Goal: Book appointment/travel/reservation

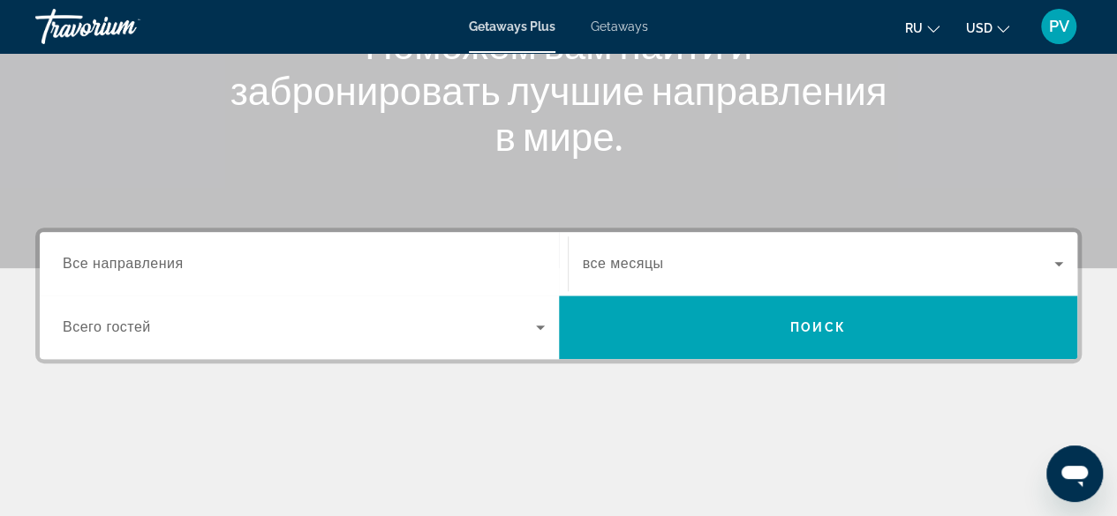
scroll to position [265, 0]
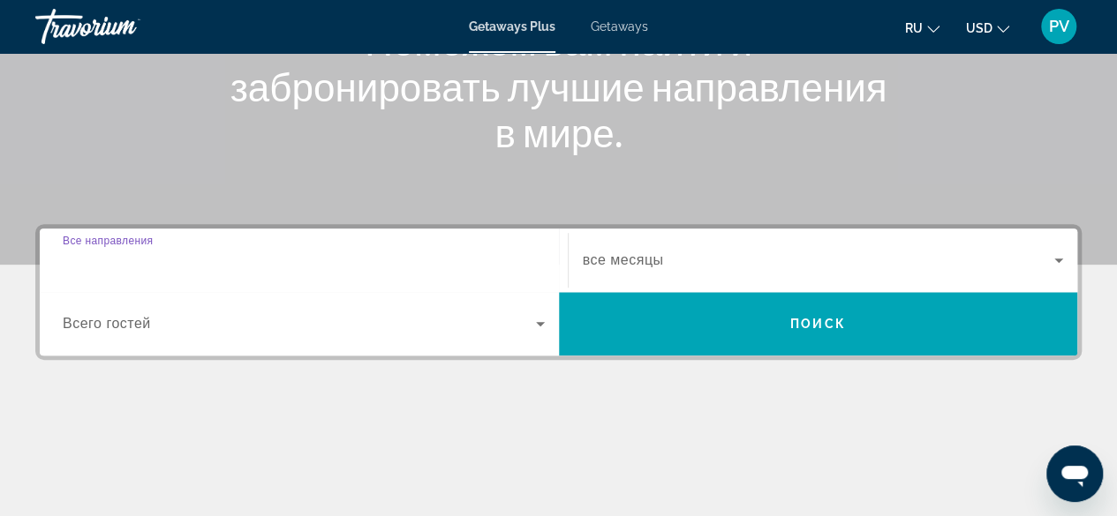
click at [290, 264] on input "Destination Все направления" at bounding box center [304, 261] width 482 height 21
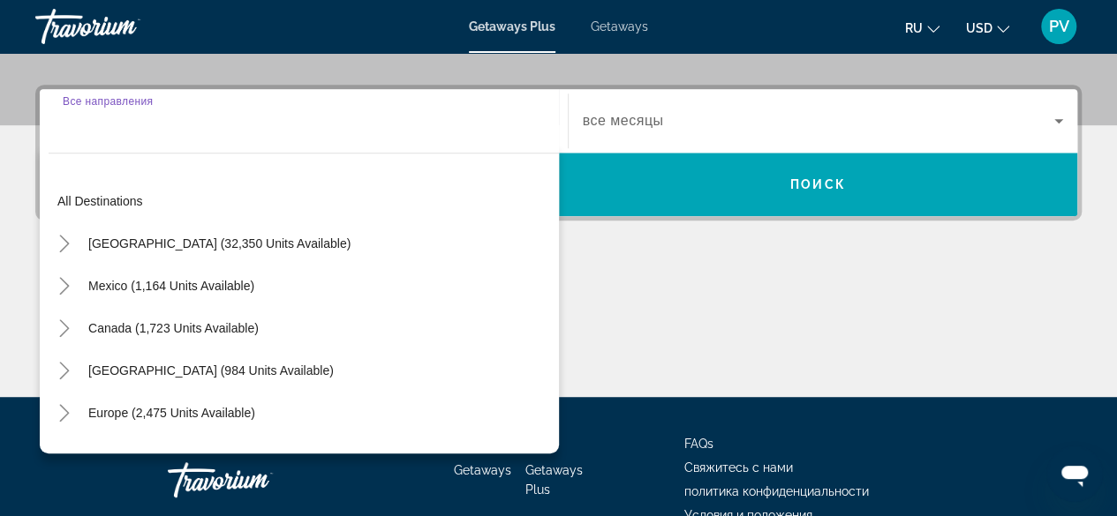
scroll to position [431, 0]
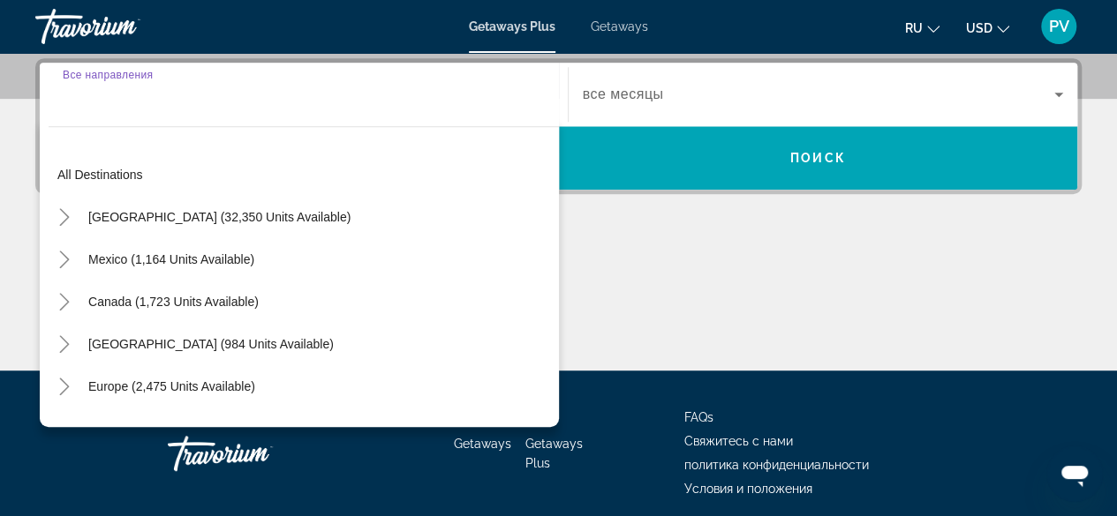
click at [81, 377] on span "Search widget" at bounding box center [171, 386] width 184 height 42
type input "**********"
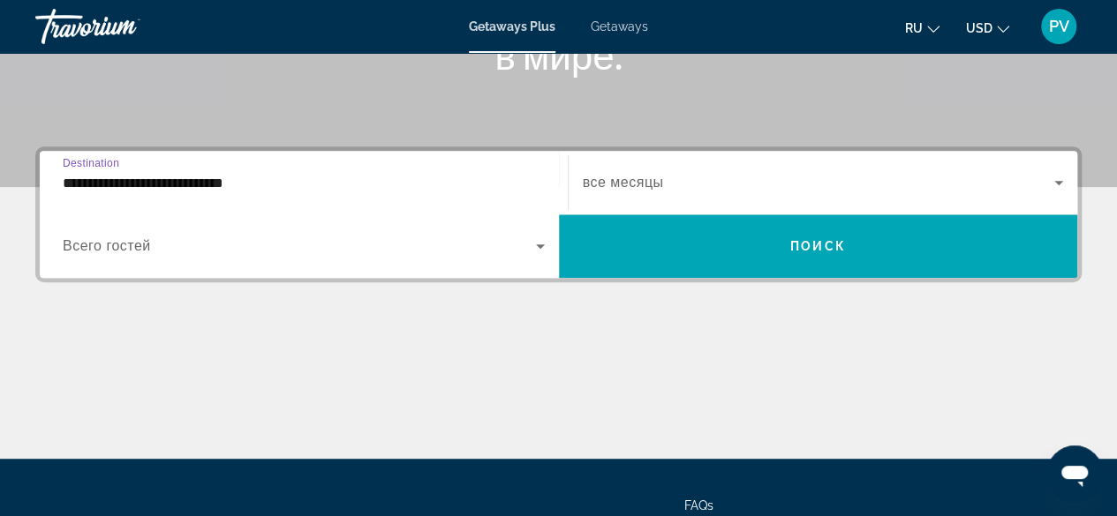
click at [512, 252] on span "Search widget" at bounding box center [299, 246] width 473 height 21
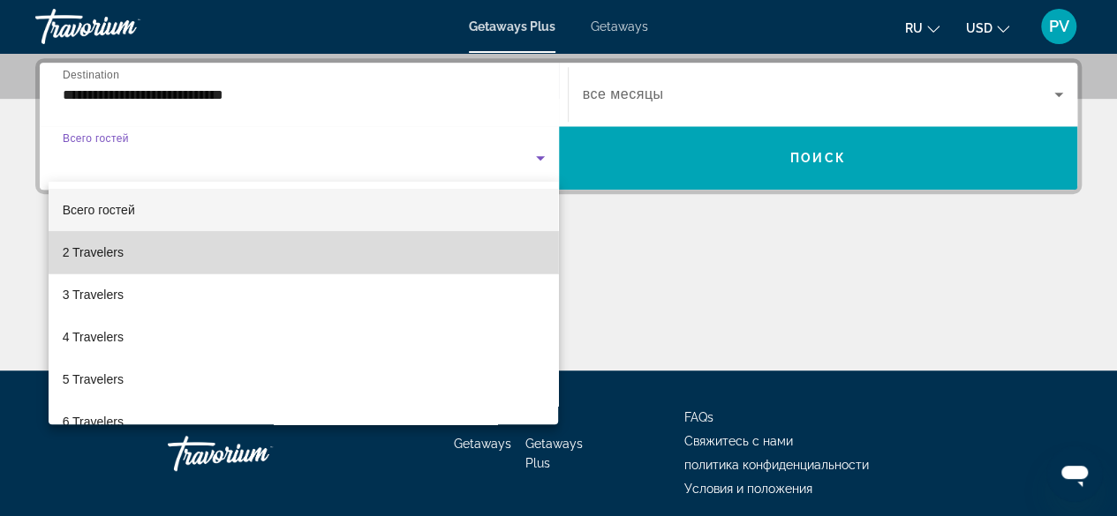
click at [343, 252] on mat-option "2 Travelers" at bounding box center [304, 252] width 510 height 42
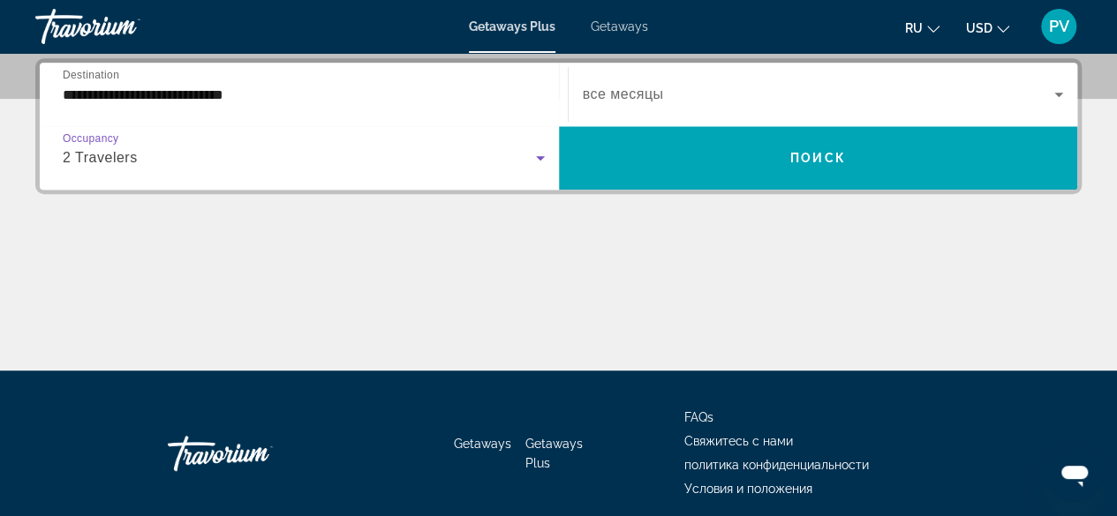
click at [669, 109] on div "Search widget" at bounding box center [823, 94] width 481 height 49
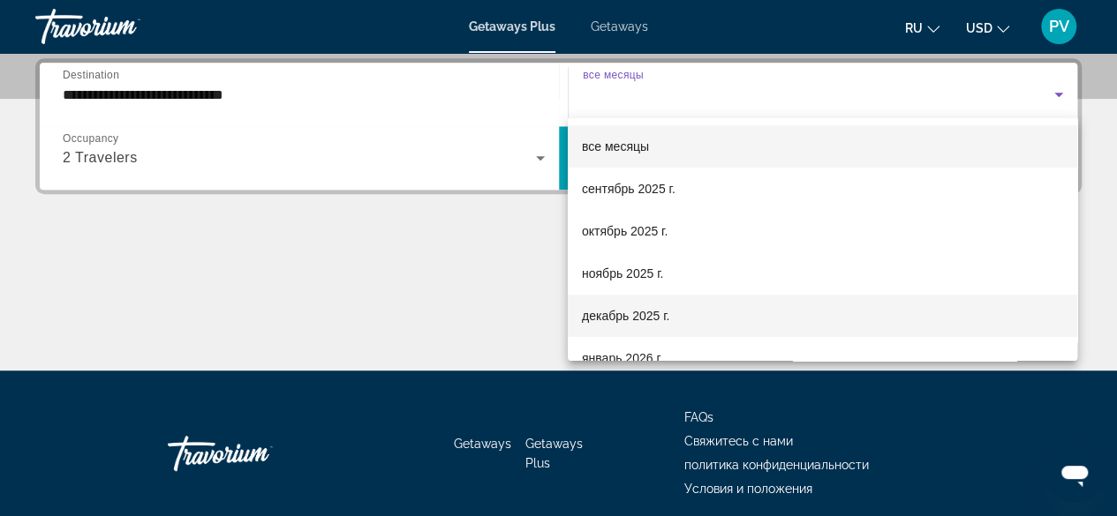
click at [664, 315] on span "декабрь 2025 г." at bounding box center [625, 315] width 87 height 21
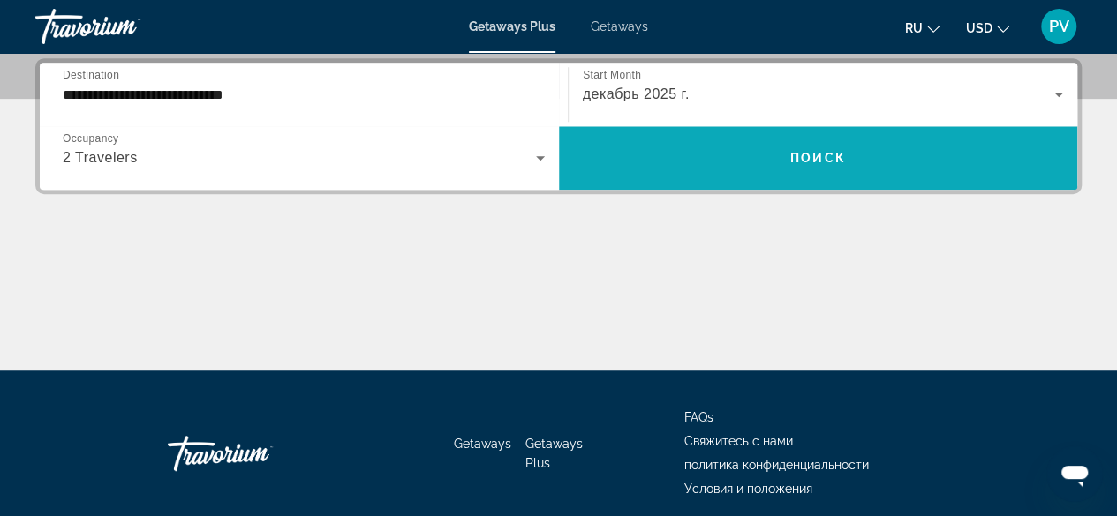
click at [817, 124] on div "Start Month все месяцы декабрь 2025 г." at bounding box center [823, 95] width 510 height 64
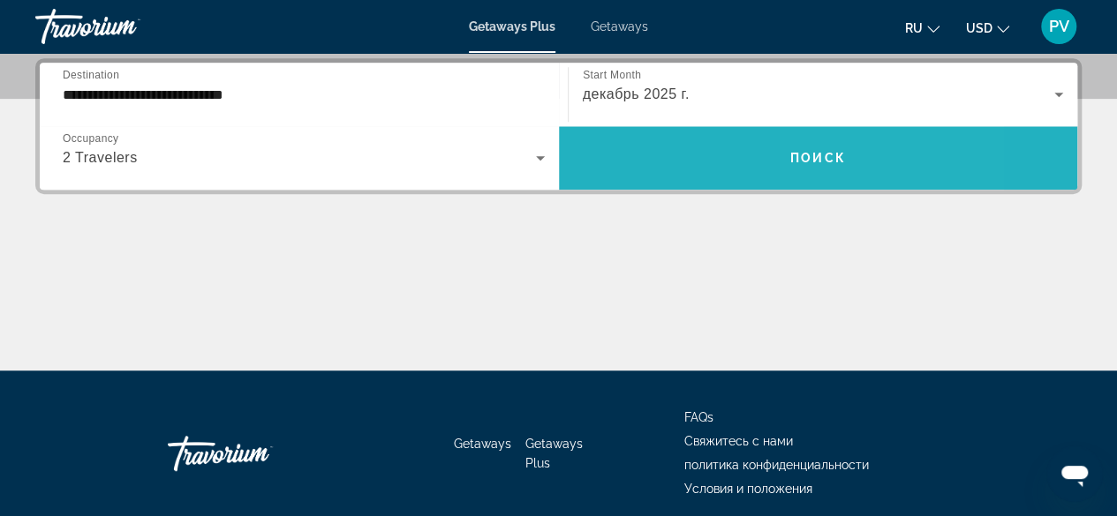
click at [819, 143] on span "Search widget" at bounding box center [818, 158] width 519 height 42
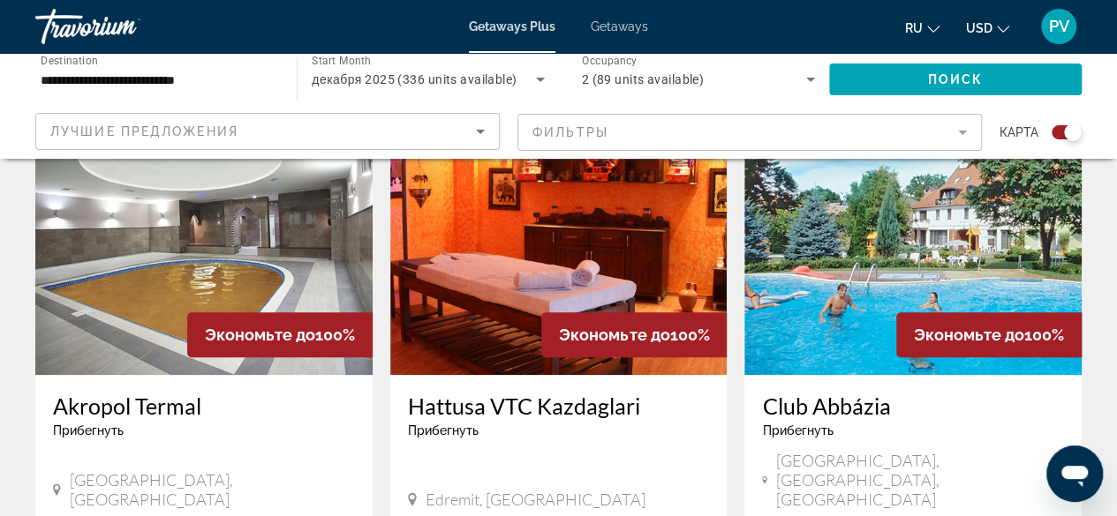
scroll to position [706, 0]
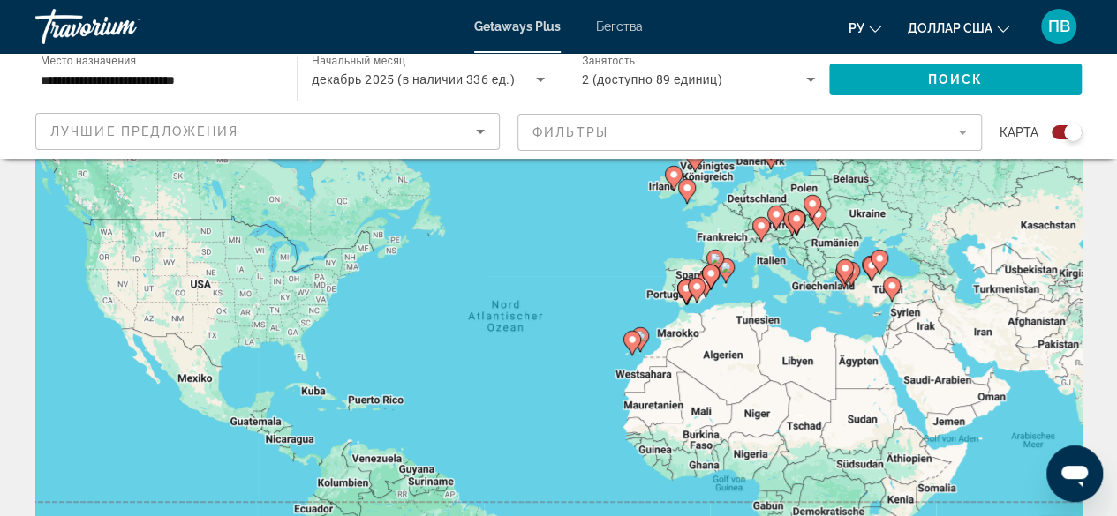
scroll to position [0, 0]
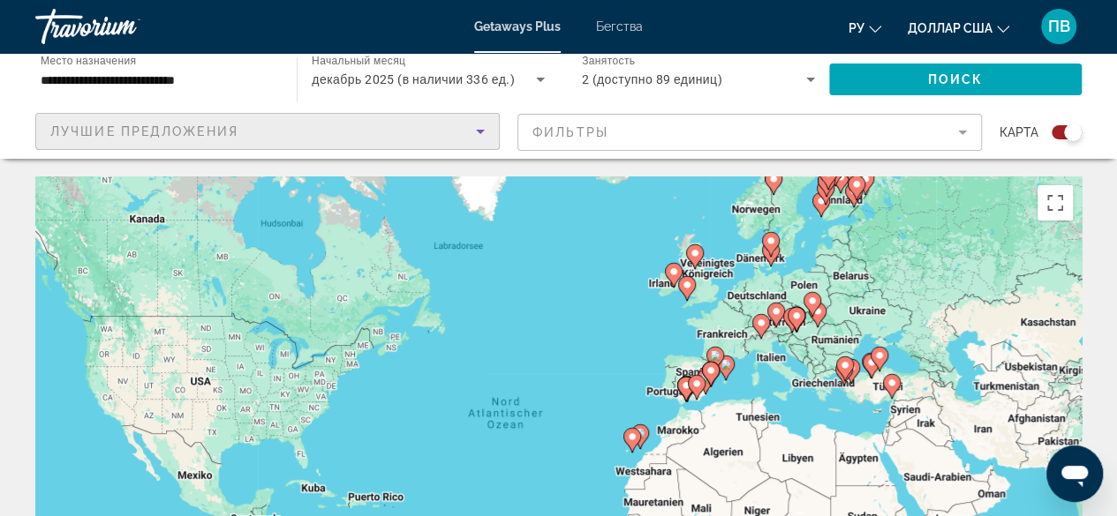
click at [468, 135] on div "Лучшие предложения" at bounding box center [262, 131] width 425 height 21
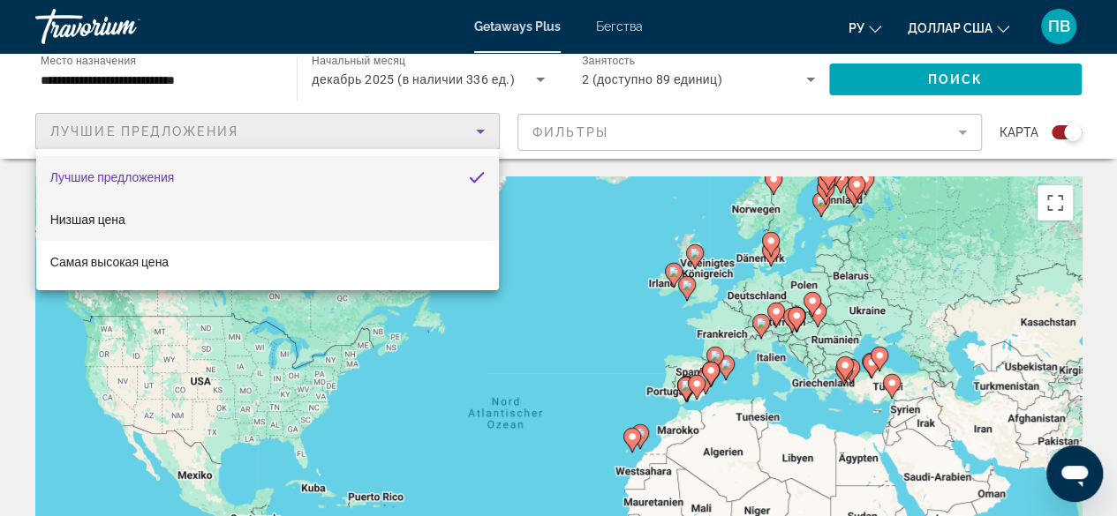
click at [307, 207] on mat-option "Низшая цена" at bounding box center [267, 220] width 463 height 42
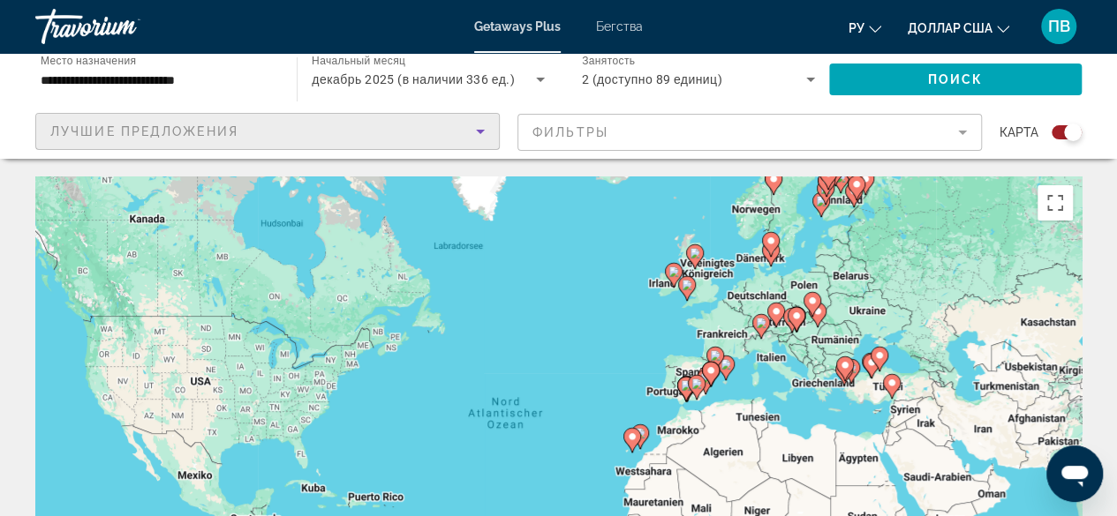
click at [431, 130] on div "Лучшие предложения" at bounding box center [262, 131] width 425 height 21
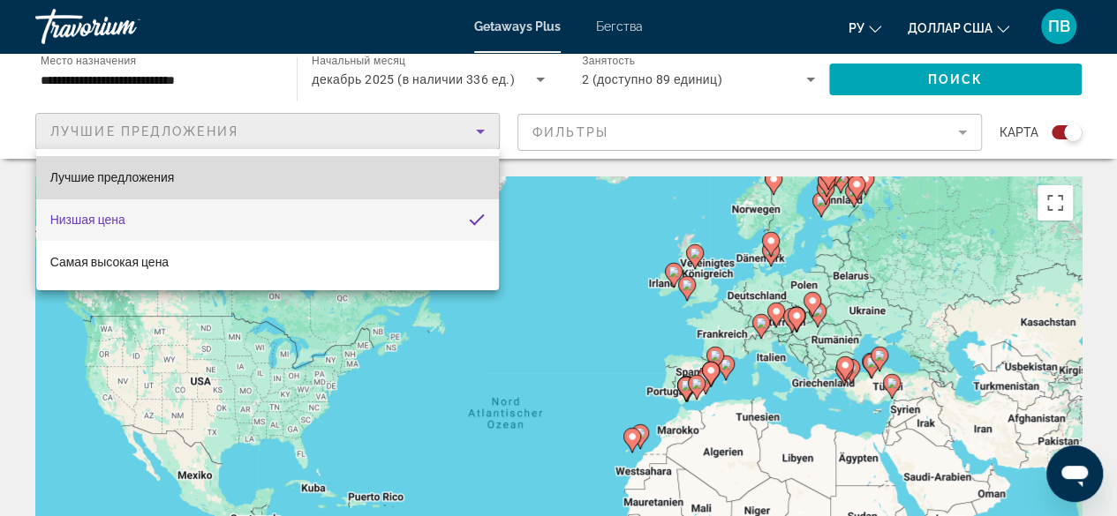
click at [222, 181] on mat-option "Лучшие предложения" at bounding box center [267, 177] width 463 height 42
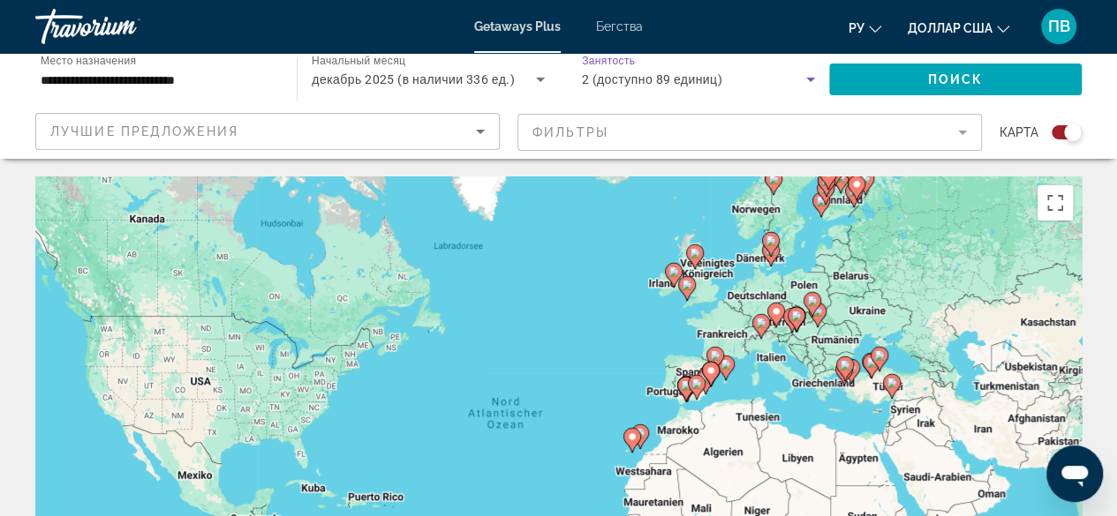
click at [782, 79] on div "2 (доступно 89 единиц)" at bounding box center [694, 79] width 224 height 21
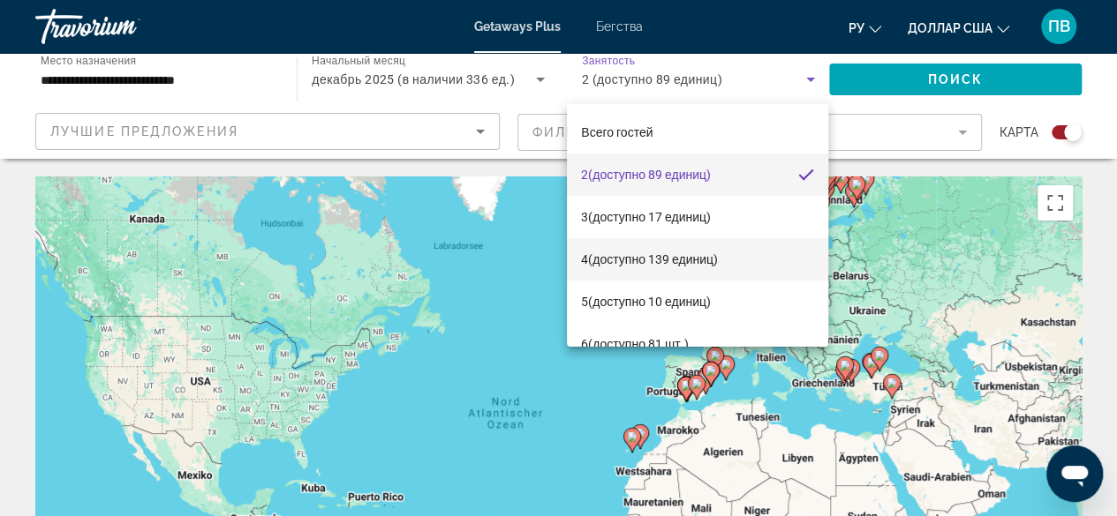
scroll to position [25, 0]
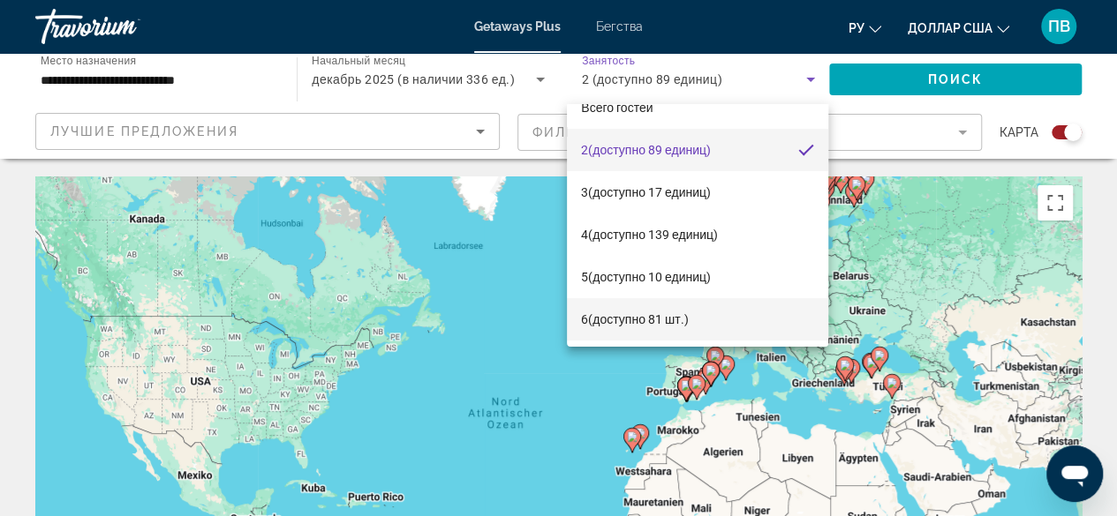
click at [673, 320] on font "(доступно 81 шт.)" at bounding box center [638, 319] width 100 height 14
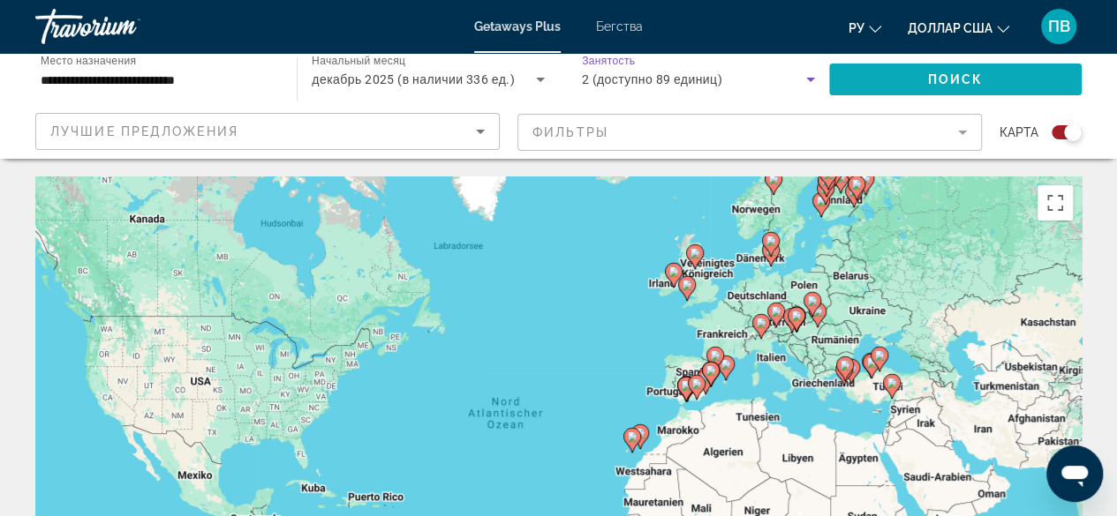
click at [912, 82] on span "Виджет поиска" at bounding box center [955, 79] width 252 height 42
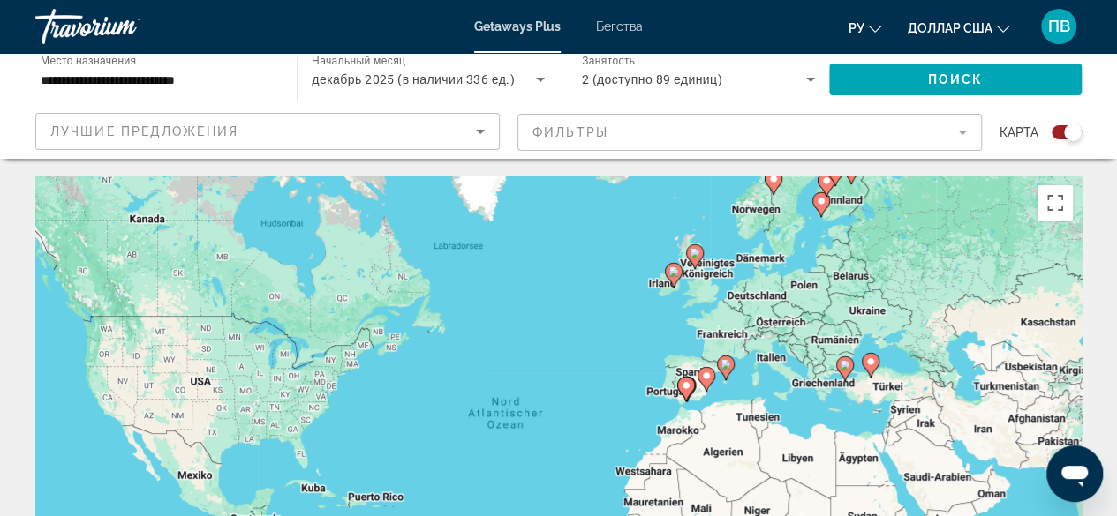
click at [800, 76] on icon "Виджет поиска" at bounding box center [810, 79] width 21 height 21
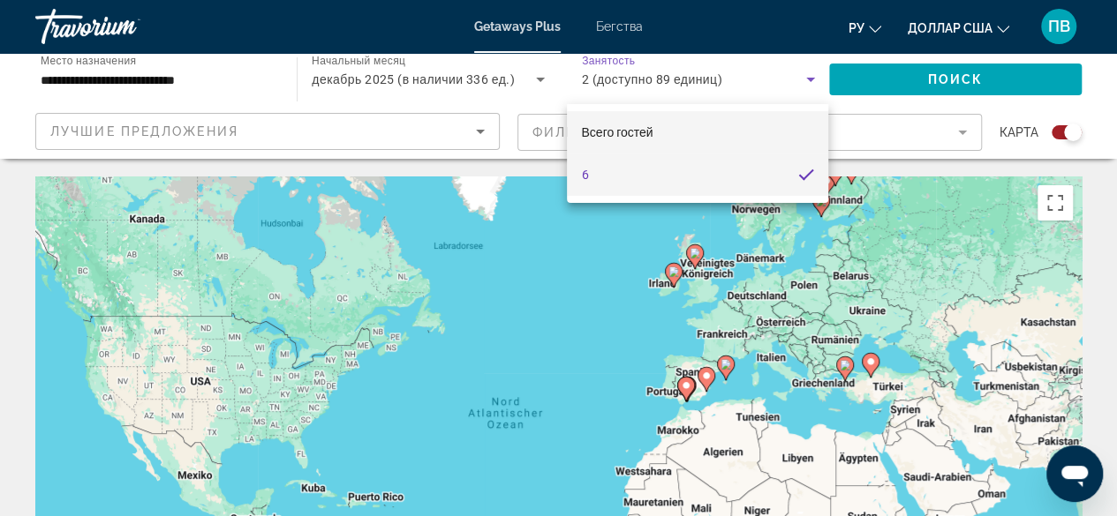
click at [722, 132] on mat-option "Всего гостей" at bounding box center [697, 132] width 261 height 42
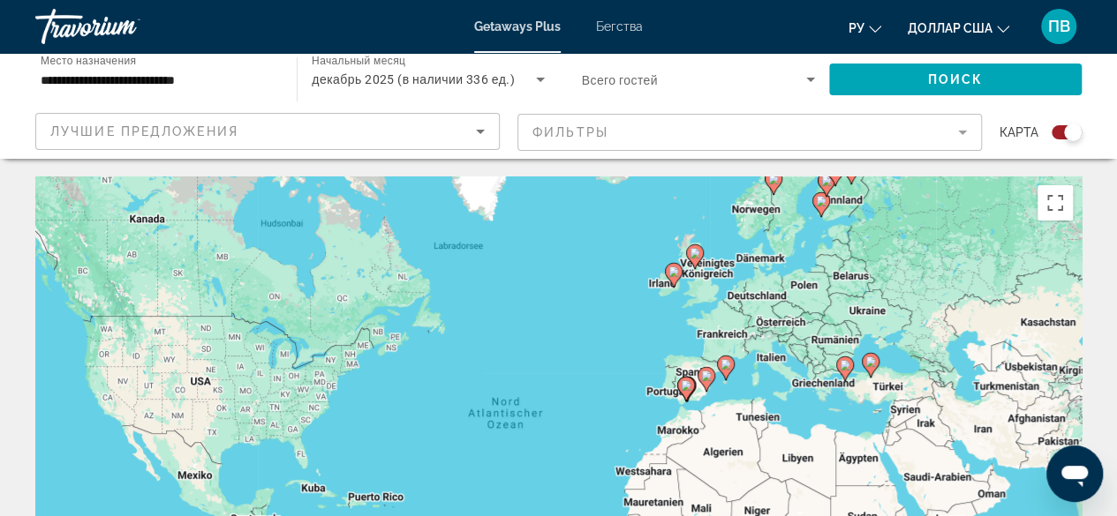
click at [759, 93] on div "Виджет поиска" at bounding box center [698, 79] width 233 height 49
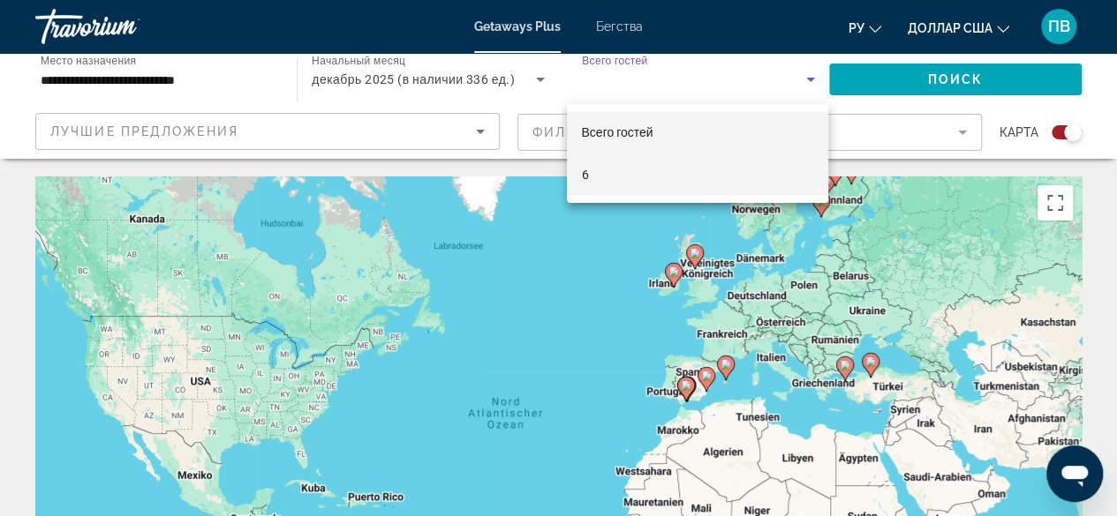
click at [715, 173] on mat-option "6" at bounding box center [697, 175] width 261 height 42
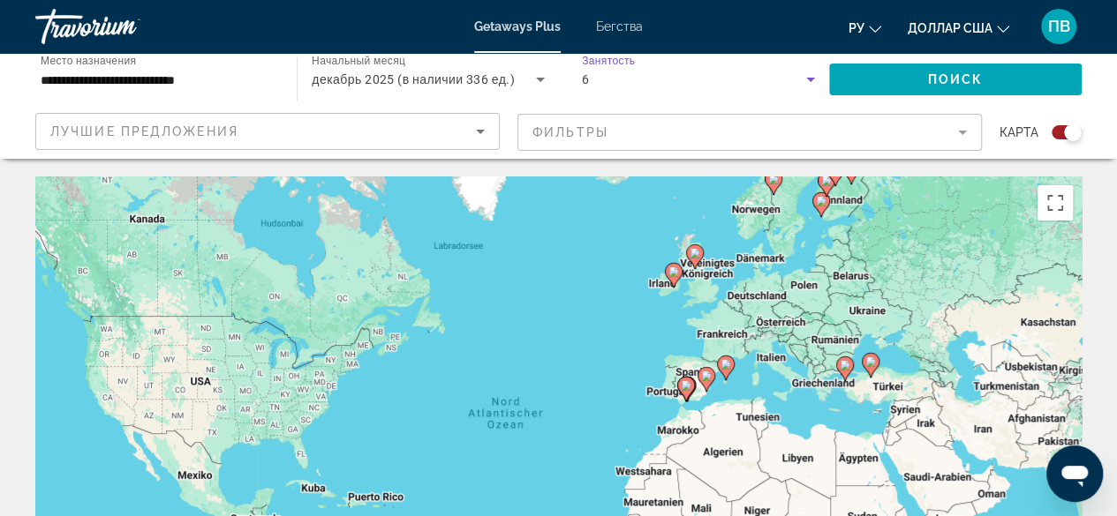
click at [772, 82] on div "6" at bounding box center [694, 79] width 224 height 21
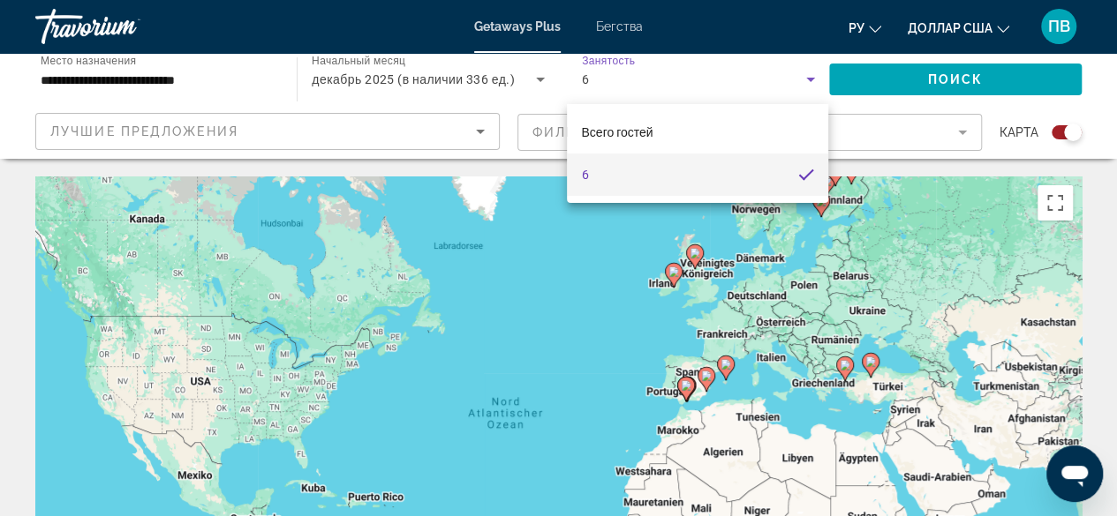
click at [675, 176] on mat-option "6" at bounding box center [697, 175] width 261 height 42
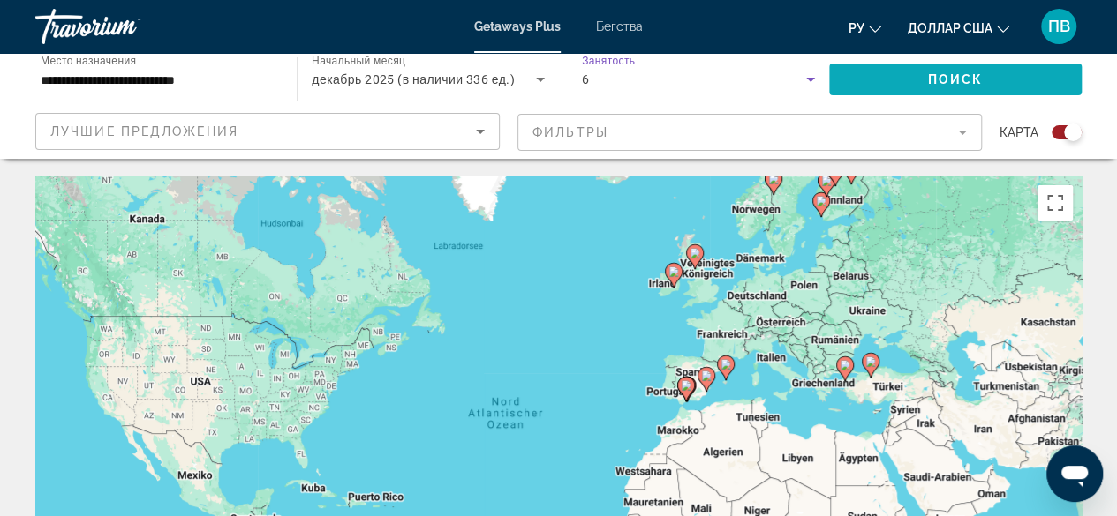
click at [915, 82] on span "Виджет поиска" at bounding box center [955, 79] width 252 height 42
click at [805, 79] on icon "Виджет поиска" at bounding box center [810, 79] width 21 height 21
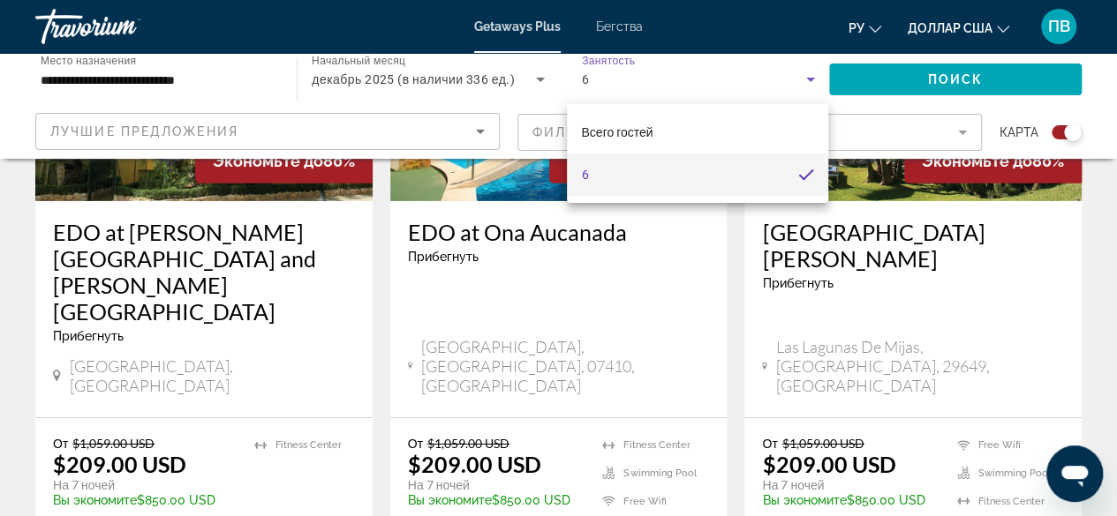
scroll to position [2736, 0]
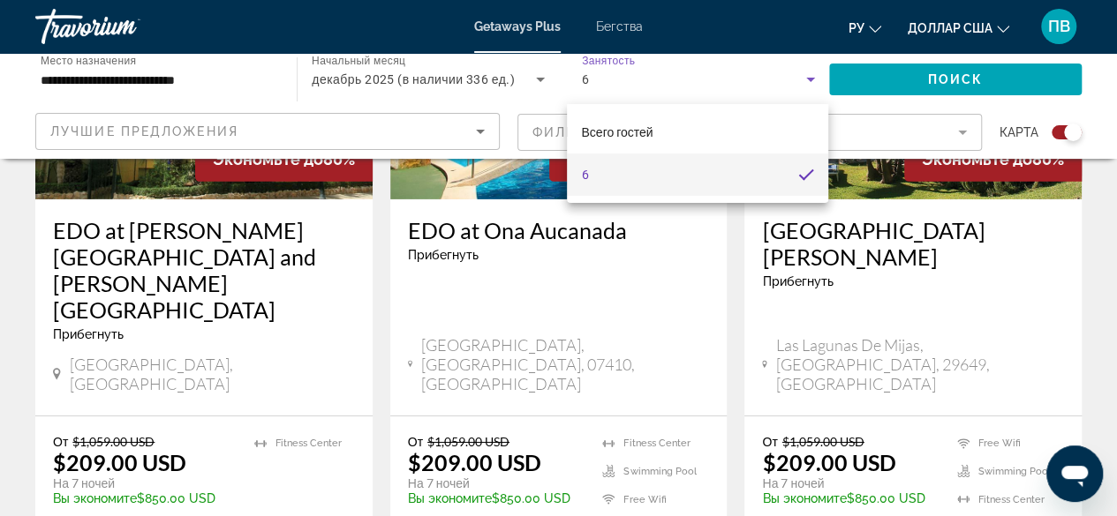
click at [560, 432] on div at bounding box center [558, 258] width 1117 height 516
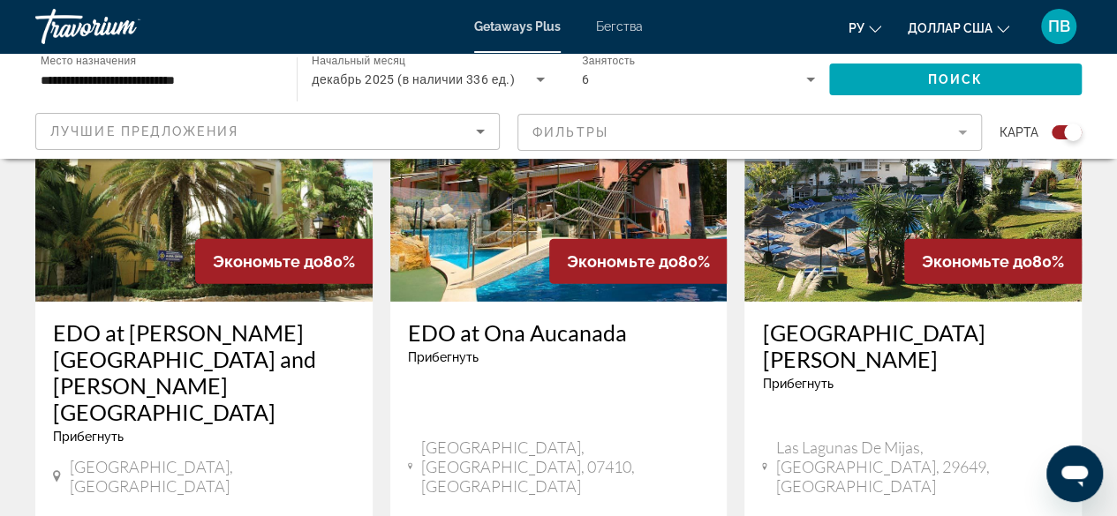
scroll to position [2560, 0]
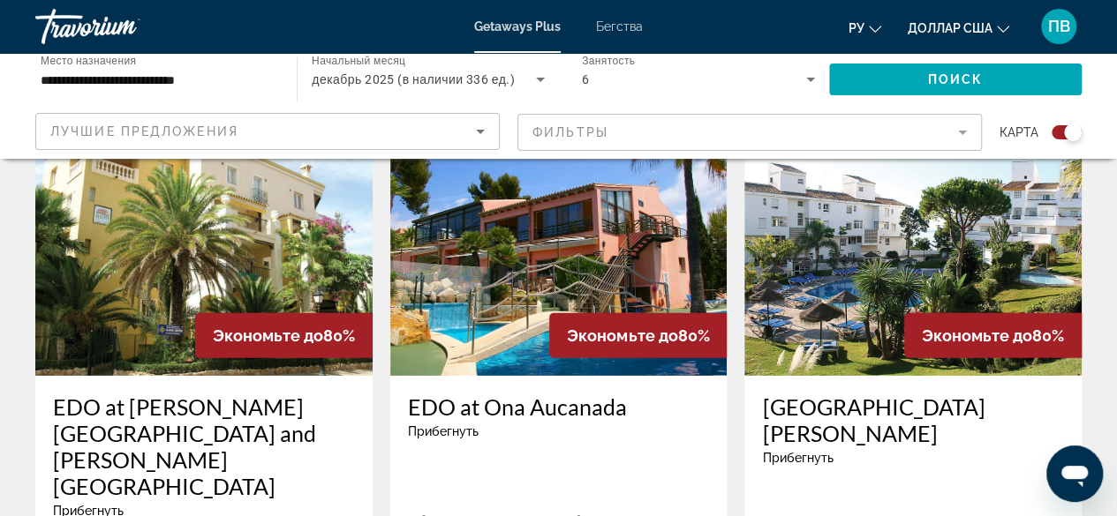
click at [475, 262] on img "Основное содержание" at bounding box center [558, 235] width 337 height 282
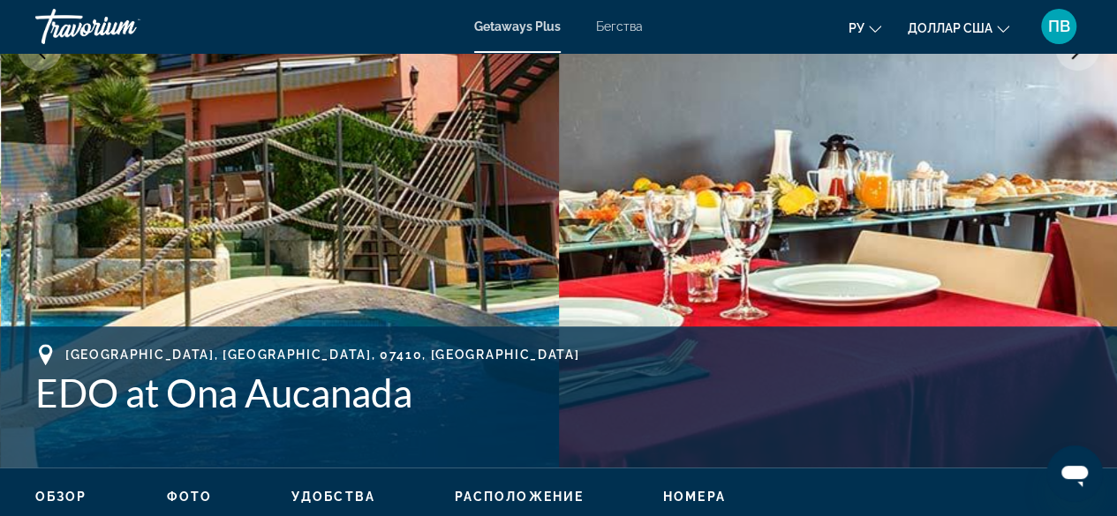
scroll to position [265, 0]
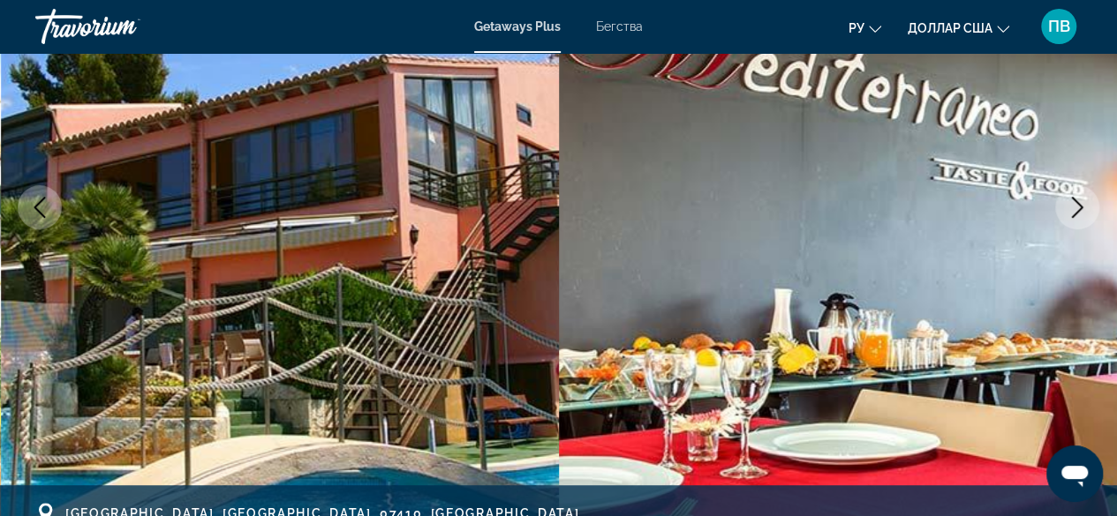
click at [1059, 203] on button "Next image" at bounding box center [1077, 207] width 44 height 44
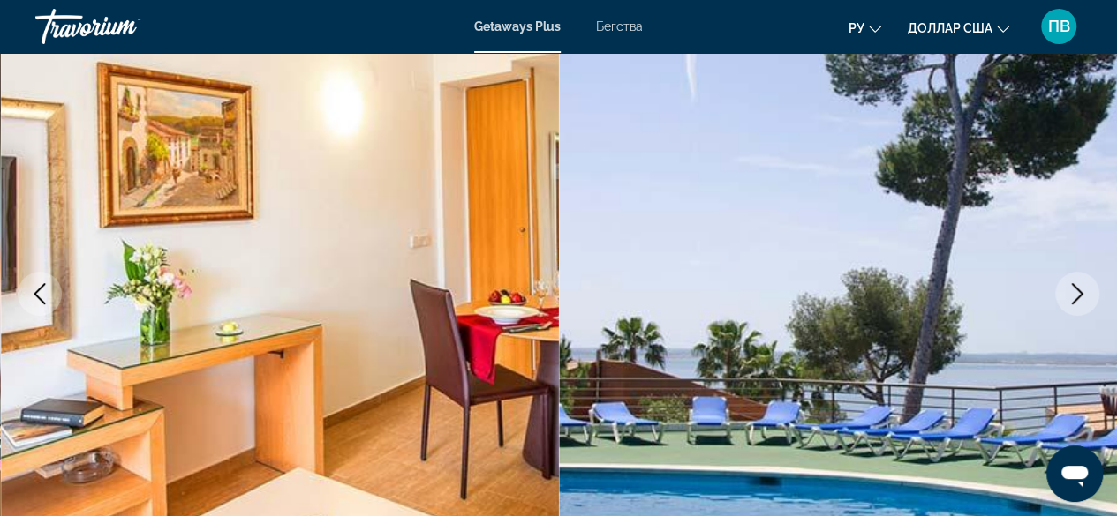
scroll to position [177, 0]
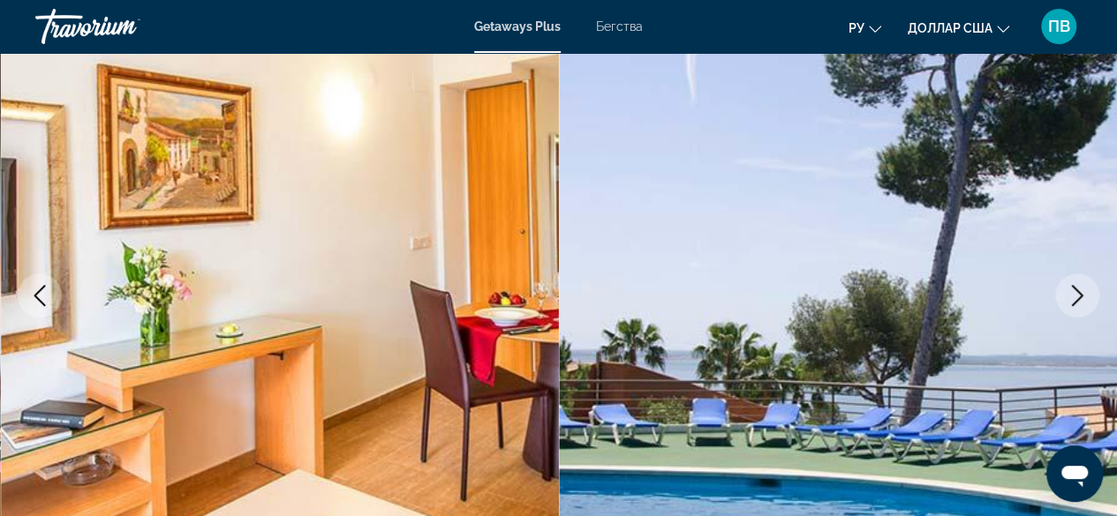
click at [1071, 297] on icon "Next image" at bounding box center [1076, 295] width 21 height 21
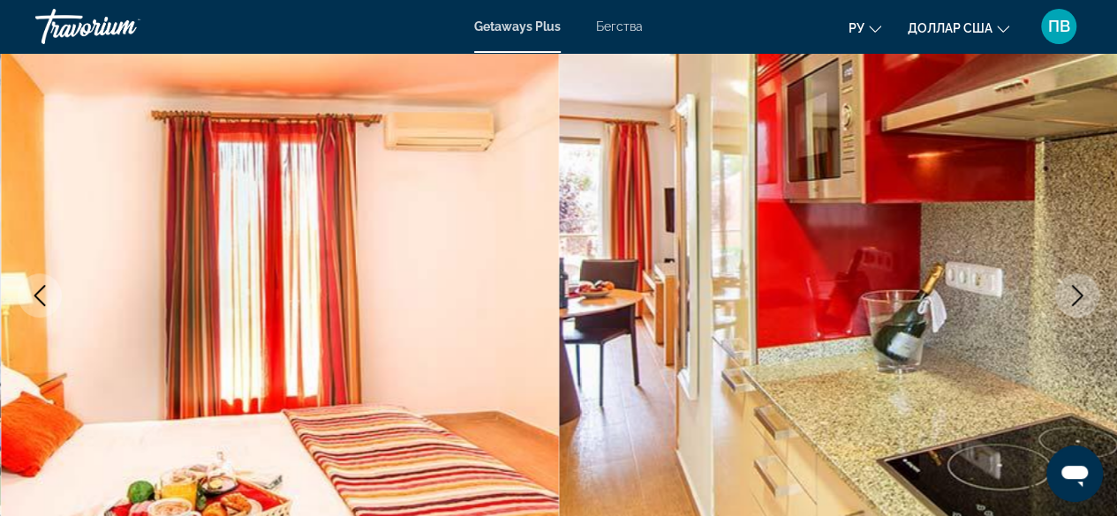
click at [1072, 297] on icon "Next image" at bounding box center [1076, 295] width 21 height 21
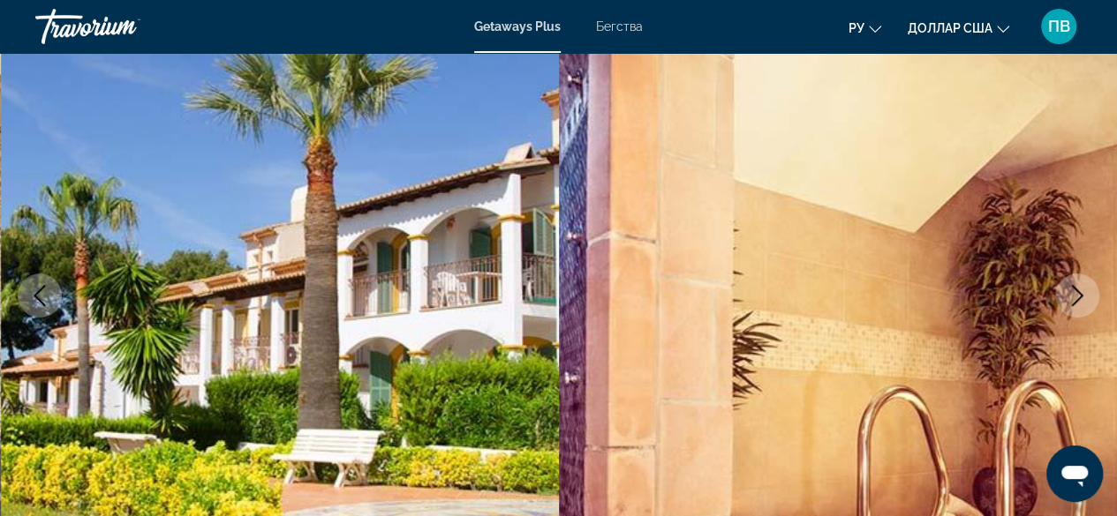
click at [1072, 297] on icon "Next image" at bounding box center [1076, 295] width 21 height 21
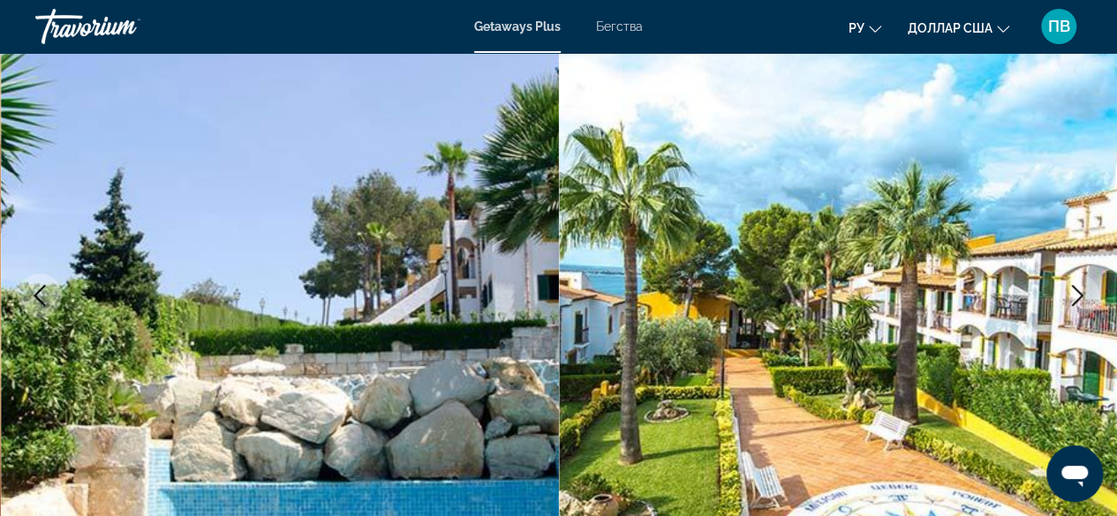
click at [1075, 297] on icon "Next image" at bounding box center [1076, 295] width 21 height 21
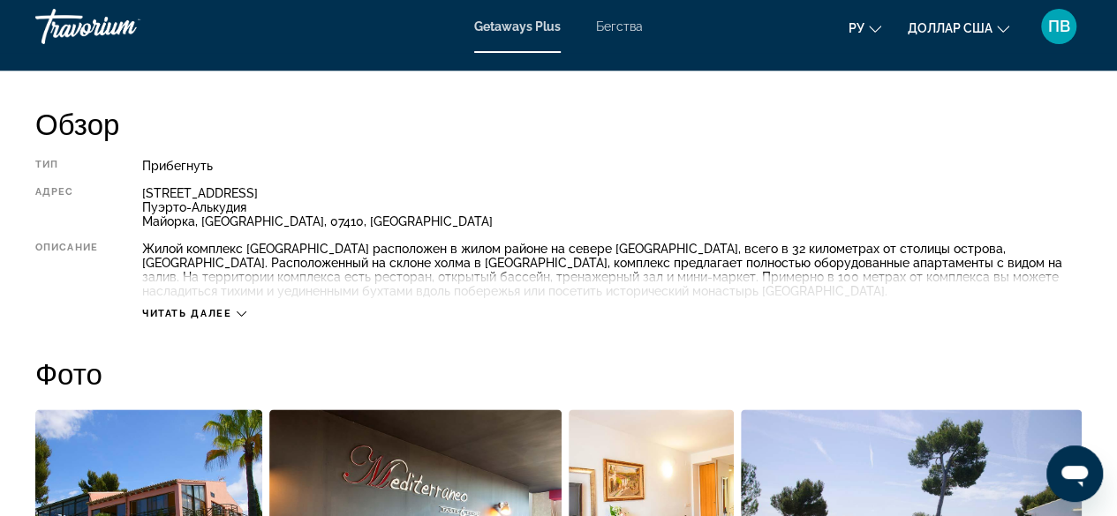
scroll to position [883, 0]
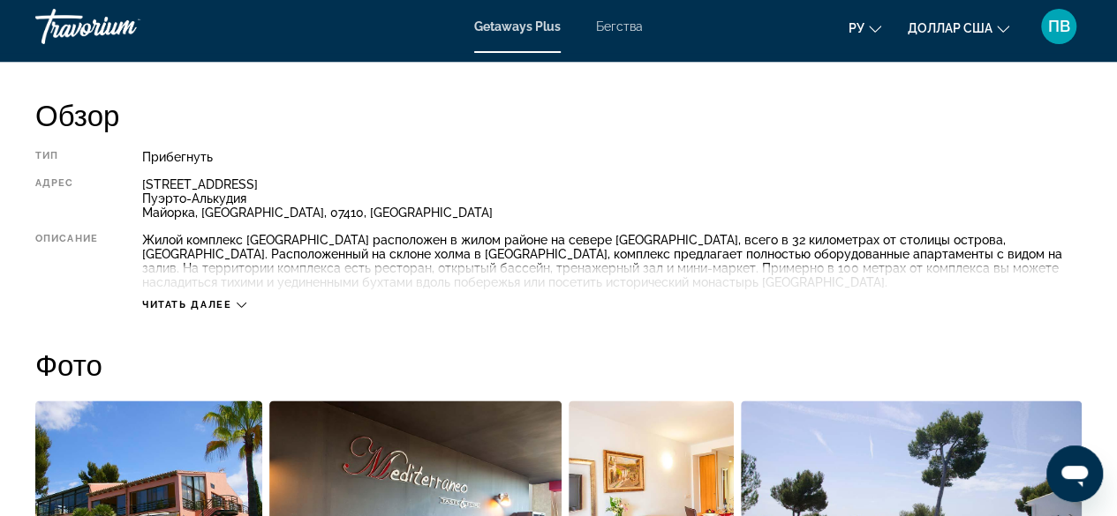
click at [222, 305] on font "Читать далее" at bounding box center [187, 304] width 90 height 11
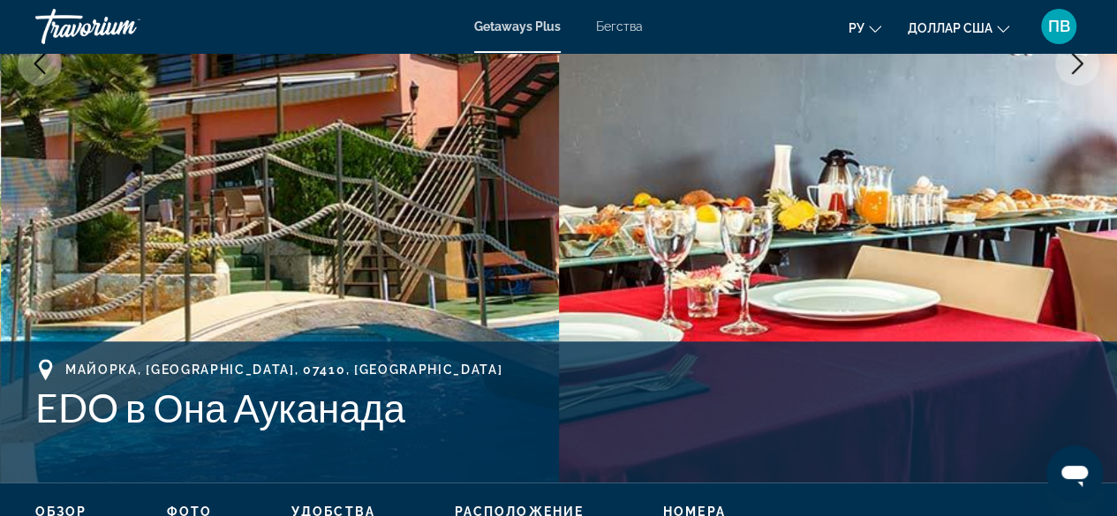
scroll to position [82, 0]
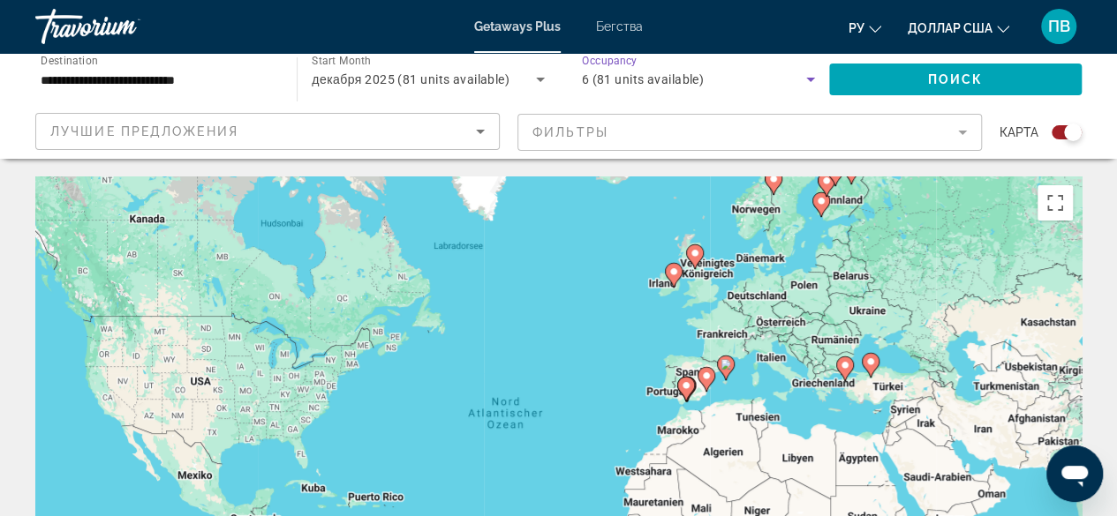
click at [797, 76] on div "6 (81 units available)" at bounding box center [694, 79] width 224 height 21
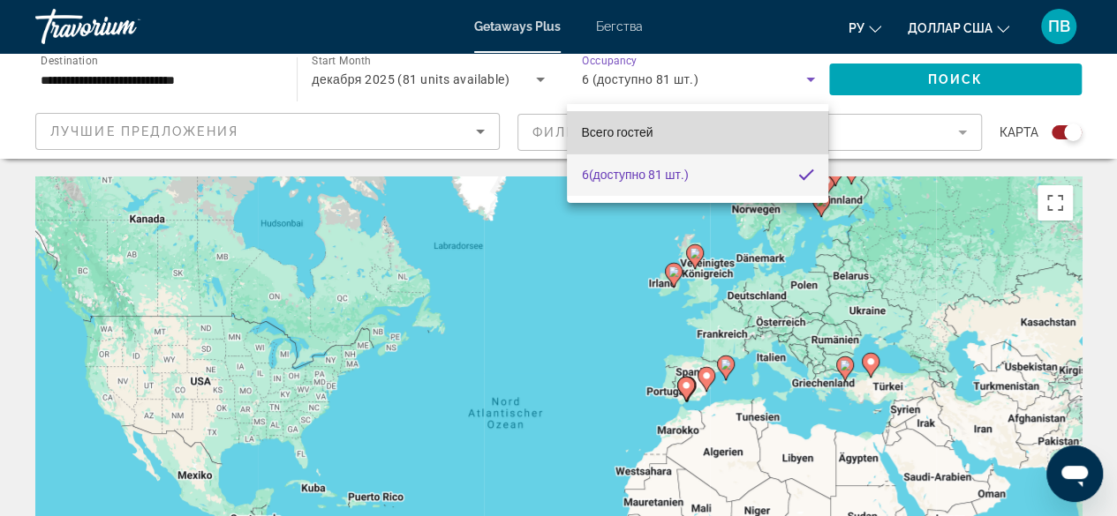
click at [696, 122] on mat-option "Всего гостей" at bounding box center [697, 132] width 261 height 42
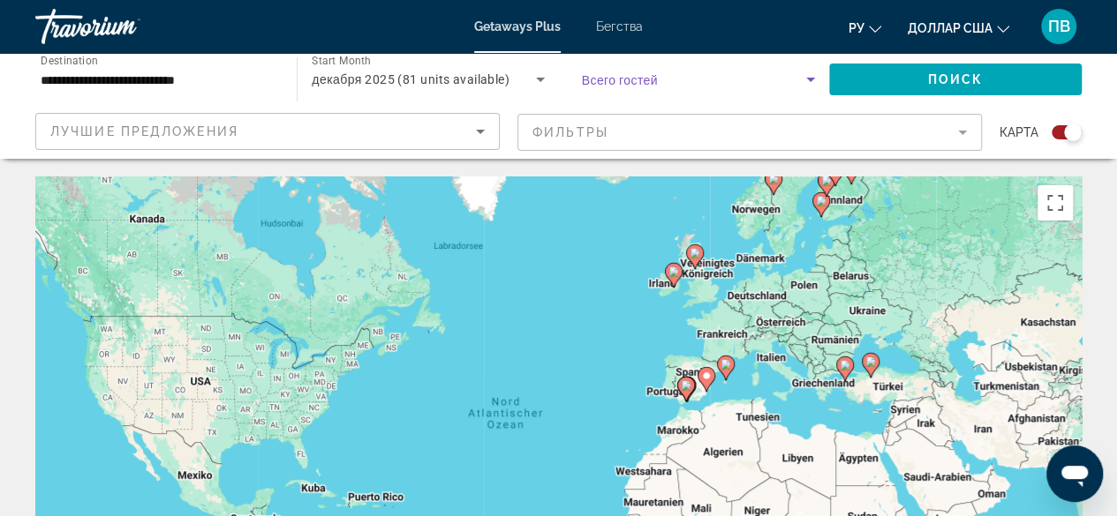
click at [700, 75] on span "Search widget" at bounding box center [694, 79] width 224 height 21
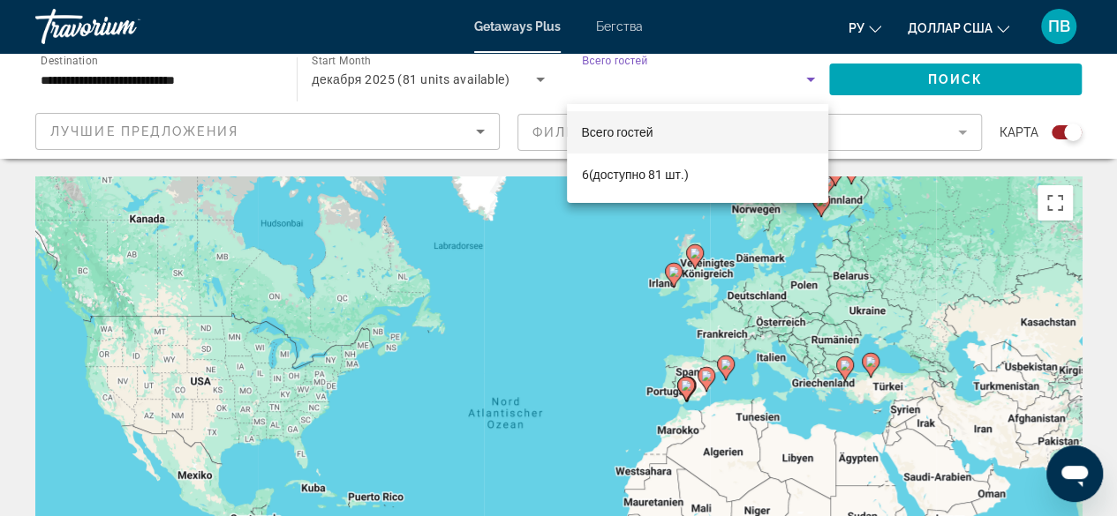
click at [700, 75] on div at bounding box center [558, 258] width 1117 height 516
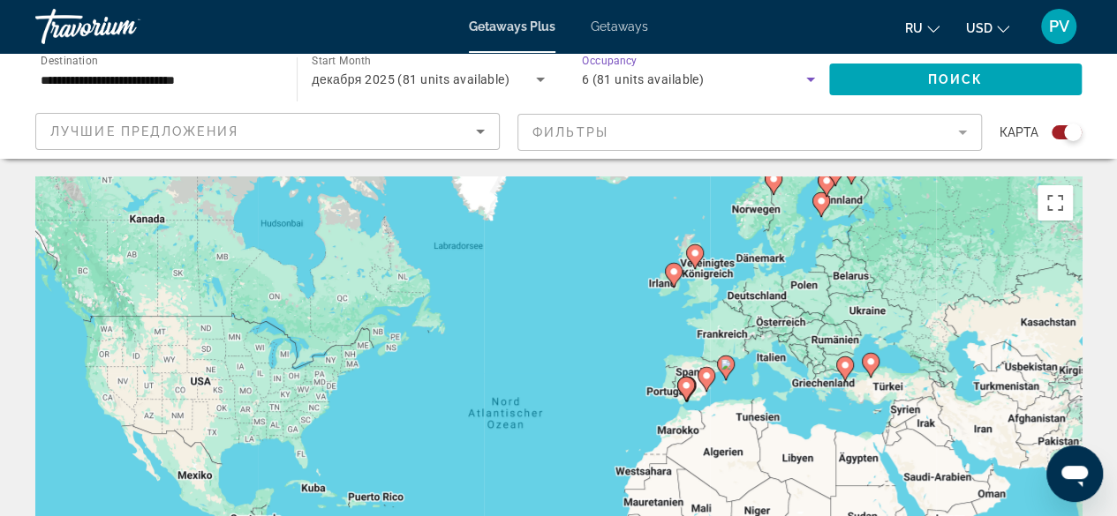
click at [651, 79] on span "6 (81 units available)" at bounding box center [643, 79] width 123 height 14
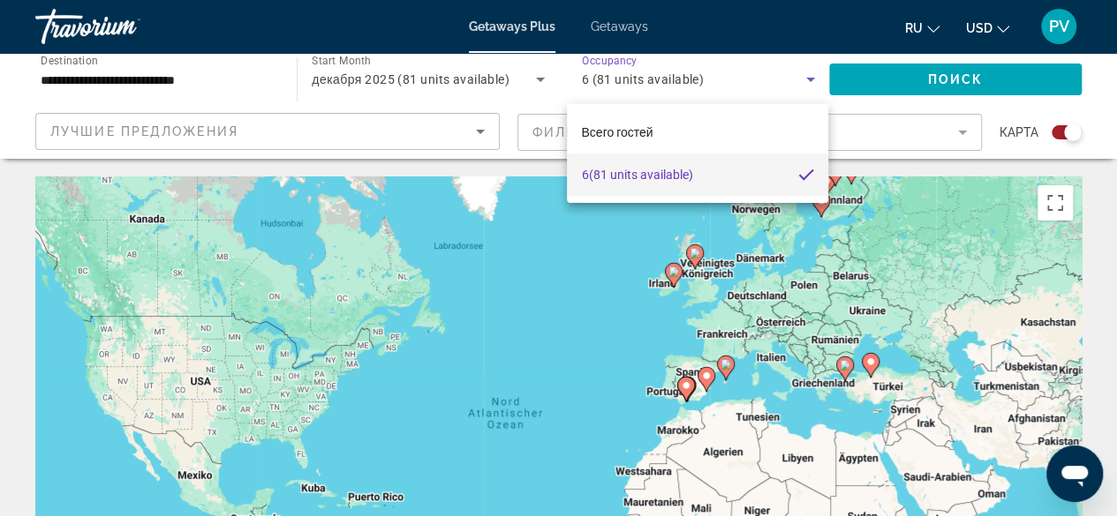
click at [975, 105] on div at bounding box center [558, 258] width 1117 height 516
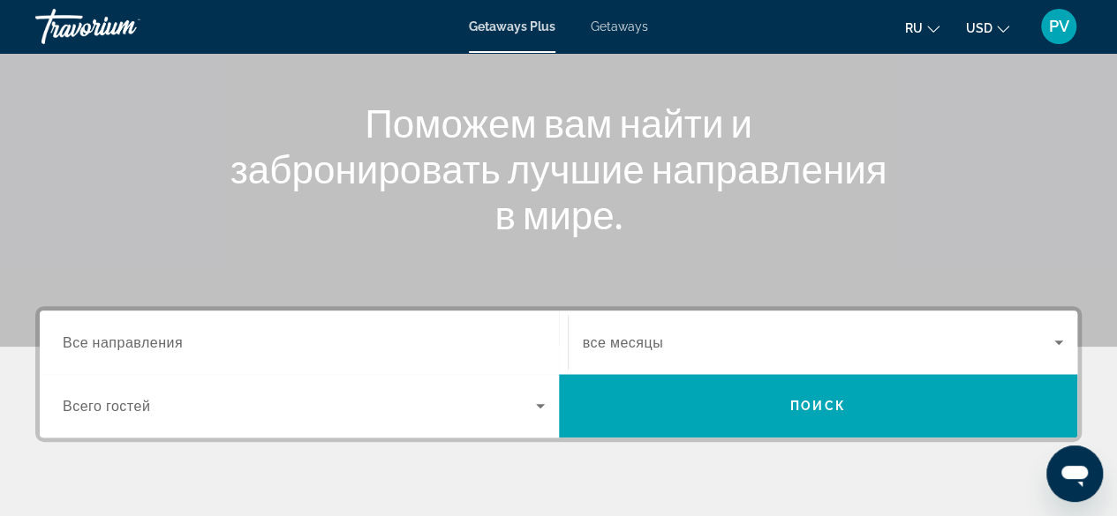
scroll to position [265, 0]
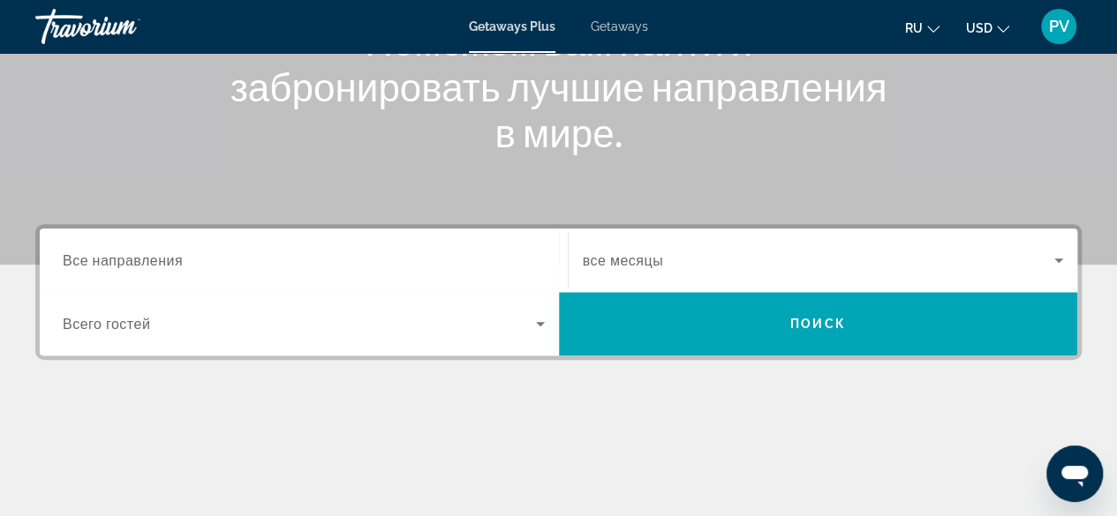
click at [363, 236] on div "Search widget" at bounding box center [304, 261] width 482 height 50
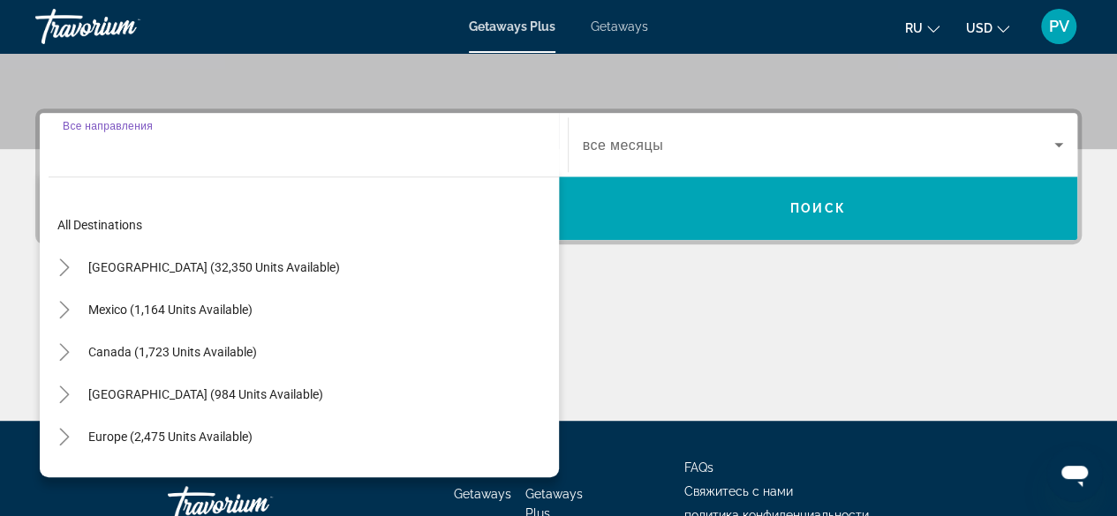
scroll to position [431, 0]
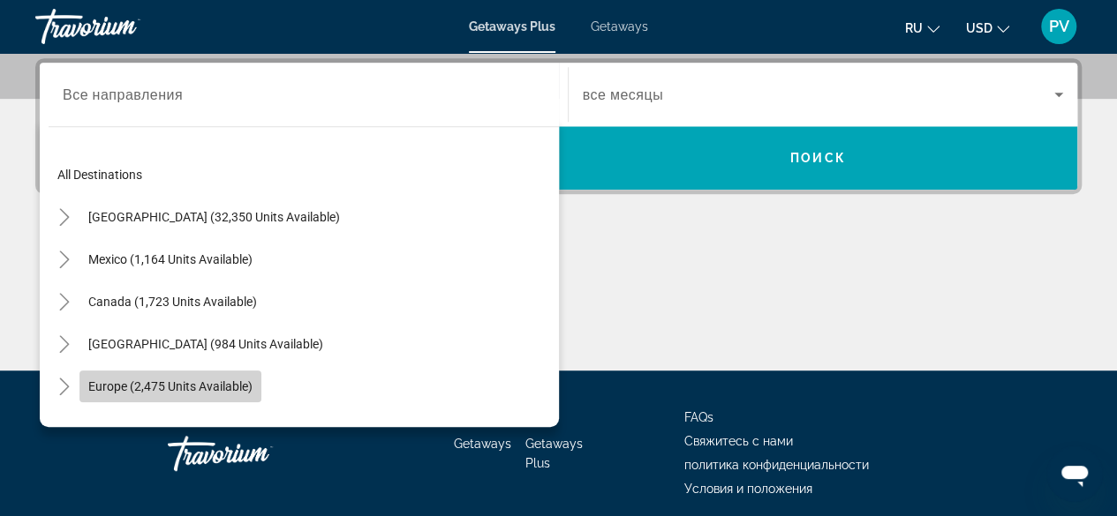
click at [132, 380] on span "Europe (2,475 units available)" at bounding box center [170, 387] width 164 height 14
type input "**********"
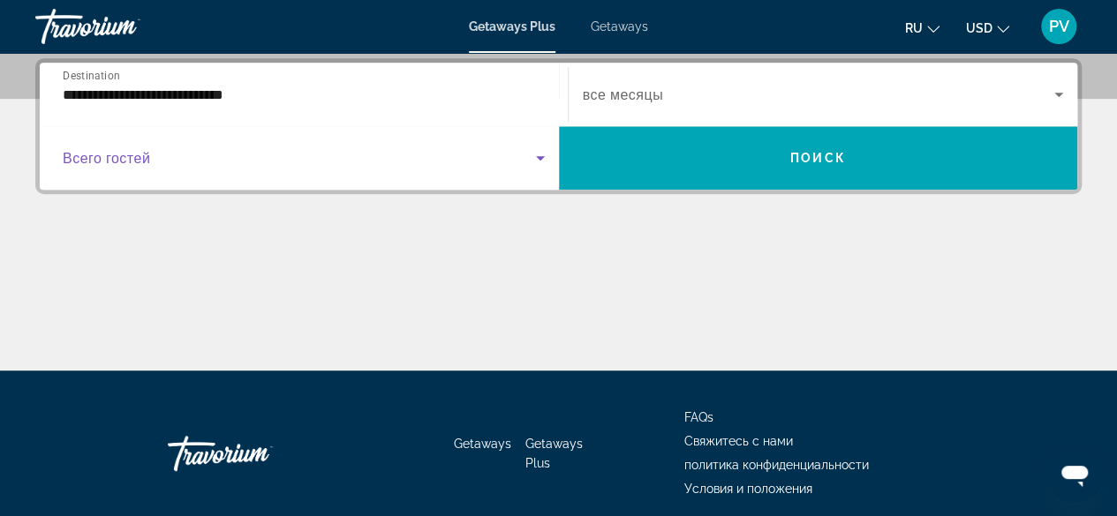
click at [212, 151] on span "Search widget" at bounding box center [299, 157] width 473 height 21
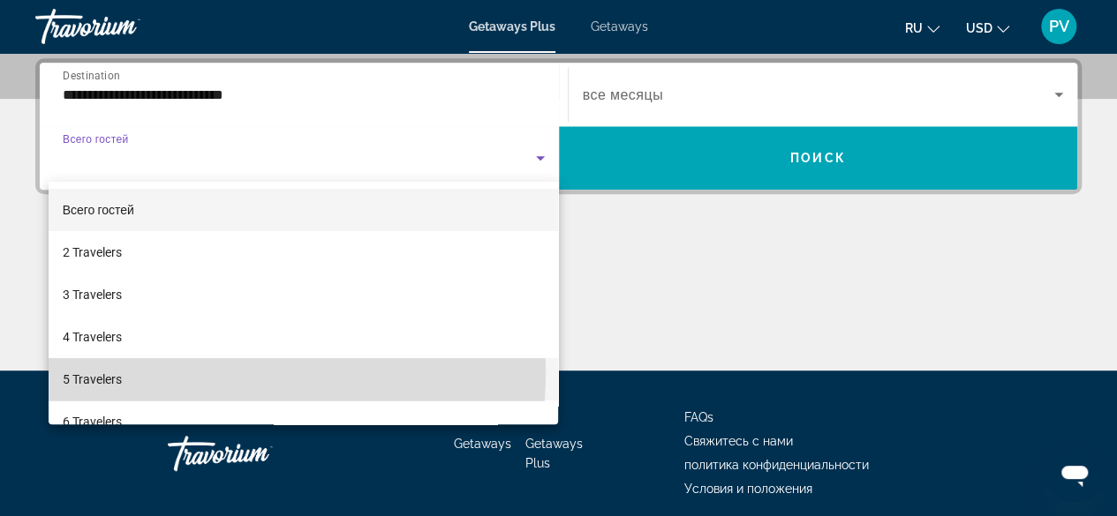
click at [117, 370] on span "5 Travelers" at bounding box center [92, 379] width 59 height 21
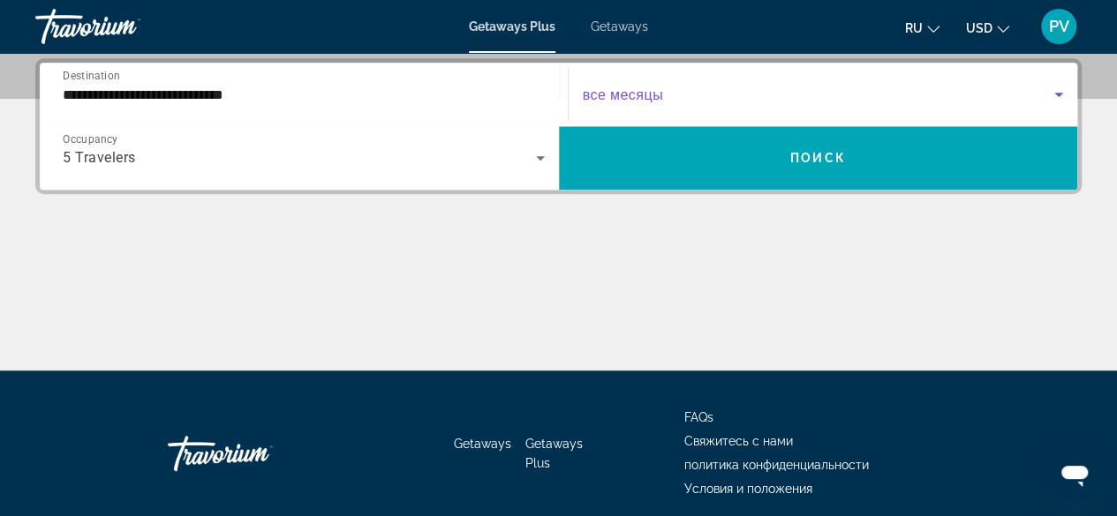
click at [1040, 93] on span "Search widget" at bounding box center [819, 94] width 472 height 21
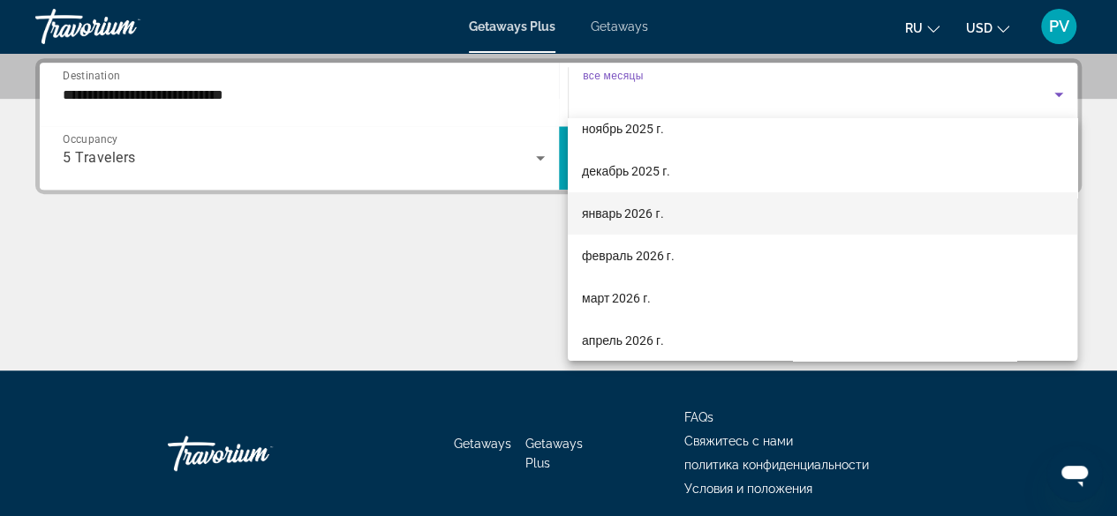
scroll to position [177, 0]
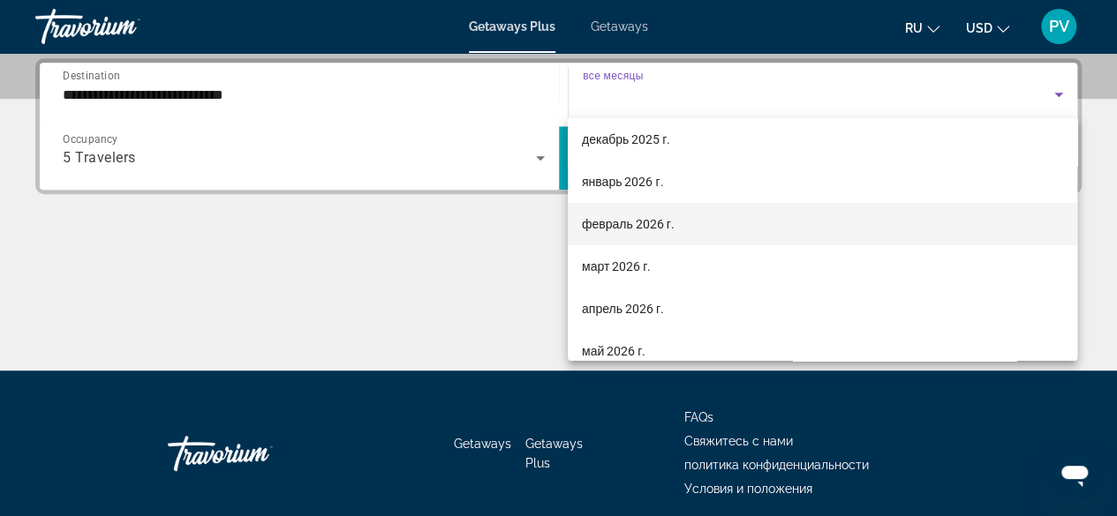
click at [623, 222] on span "февраль 2026 г." at bounding box center [628, 224] width 93 height 21
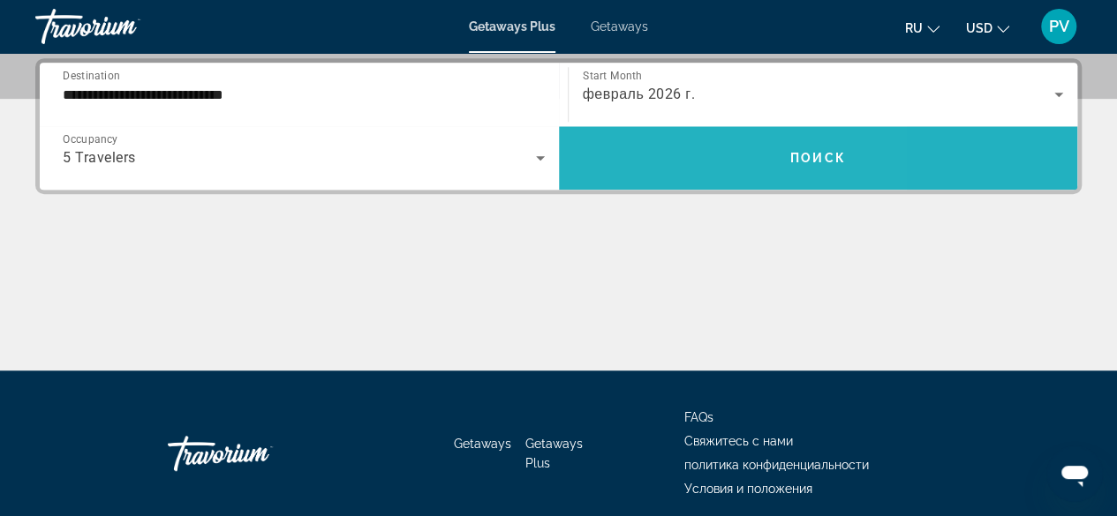
click at [656, 167] on span "Search widget" at bounding box center [818, 158] width 519 height 42
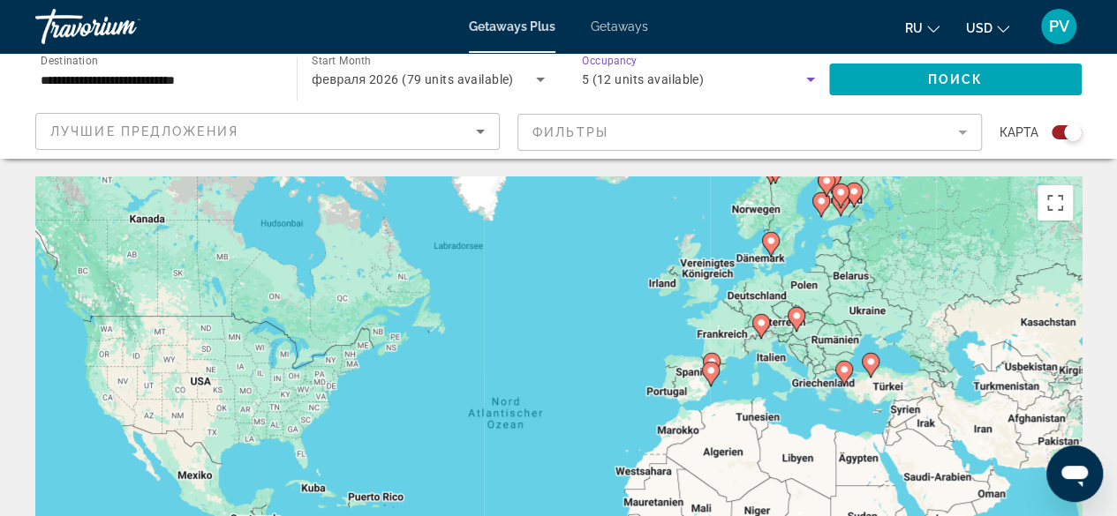
click at [756, 69] on div "5 (12 units available)" at bounding box center [694, 79] width 224 height 21
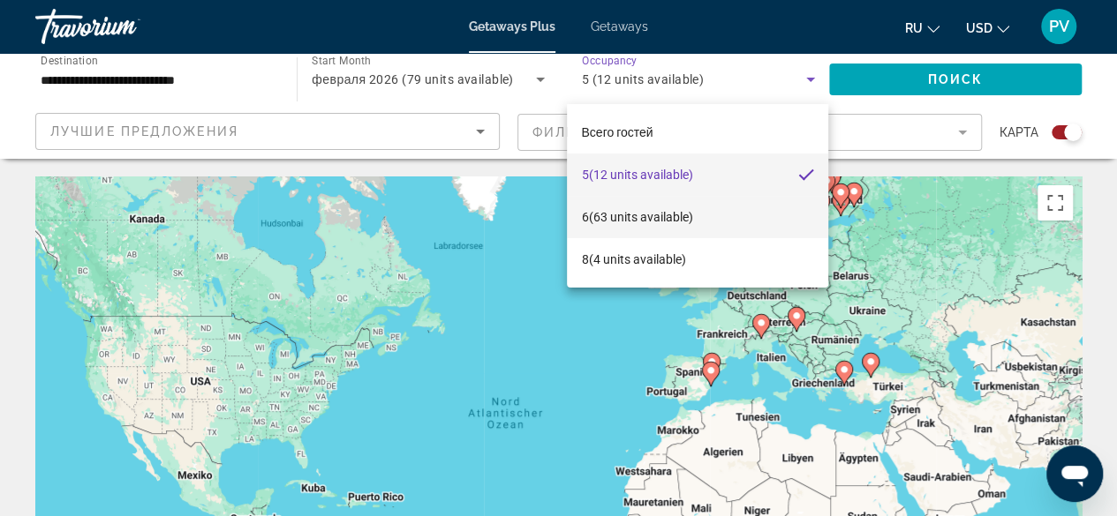
click at [673, 211] on span "6 (63 units available)" at bounding box center [636, 217] width 111 height 21
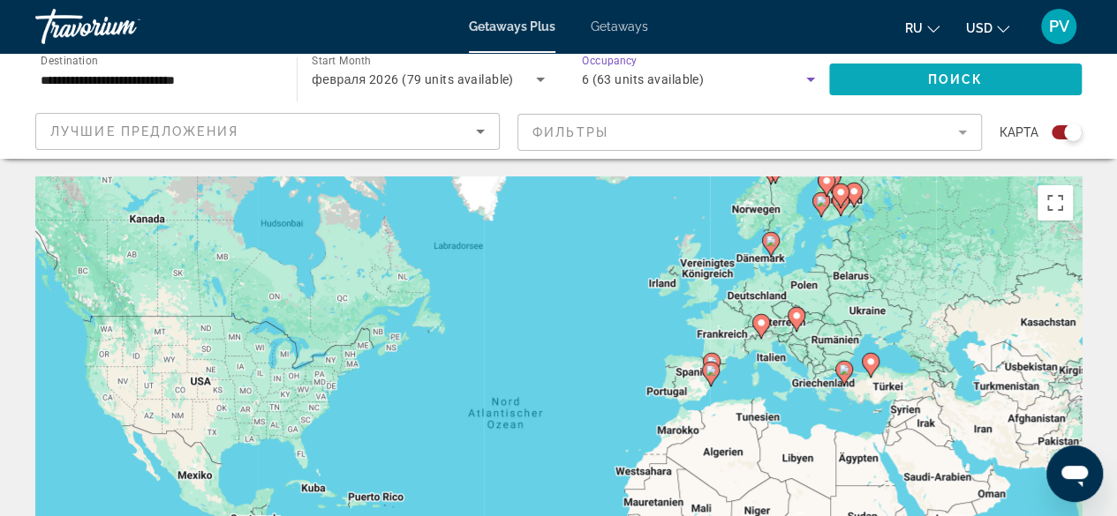
click at [890, 77] on span "Search widget" at bounding box center [955, 79] width 252 height 42
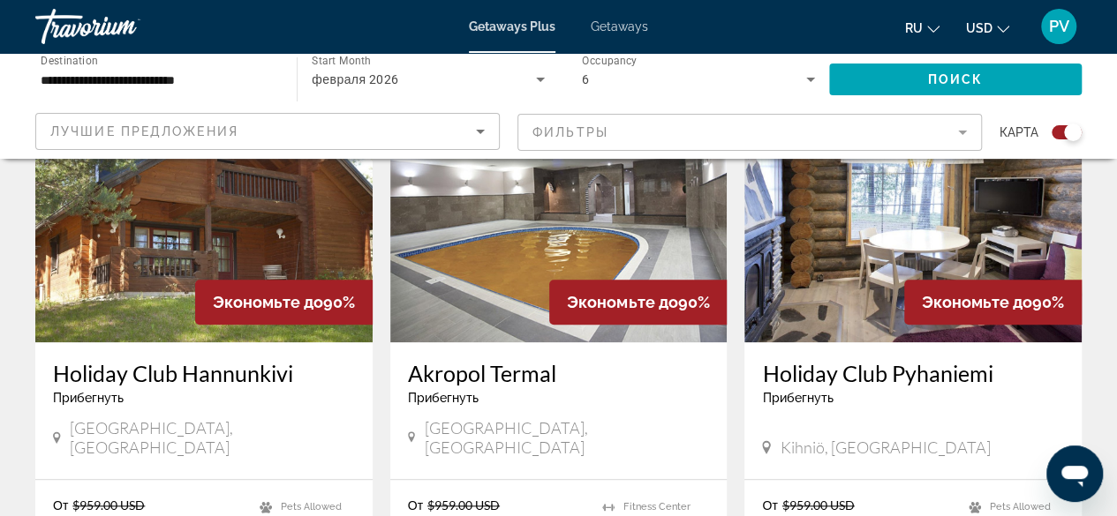
scroll to position [706, 0]
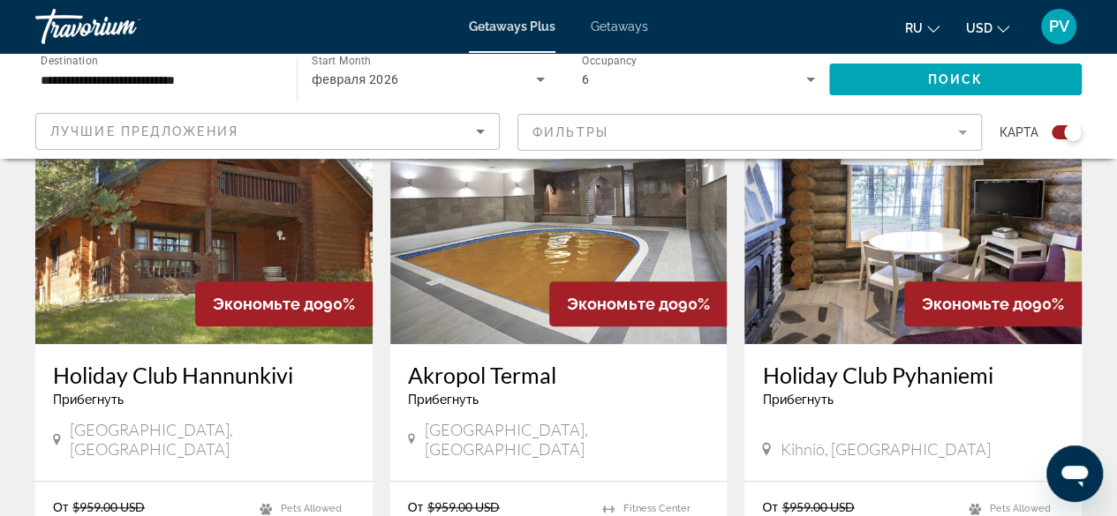
click at [593, 377] on h3 "Akropol Termal" at bounding box center [559, 375] width 302 height 26
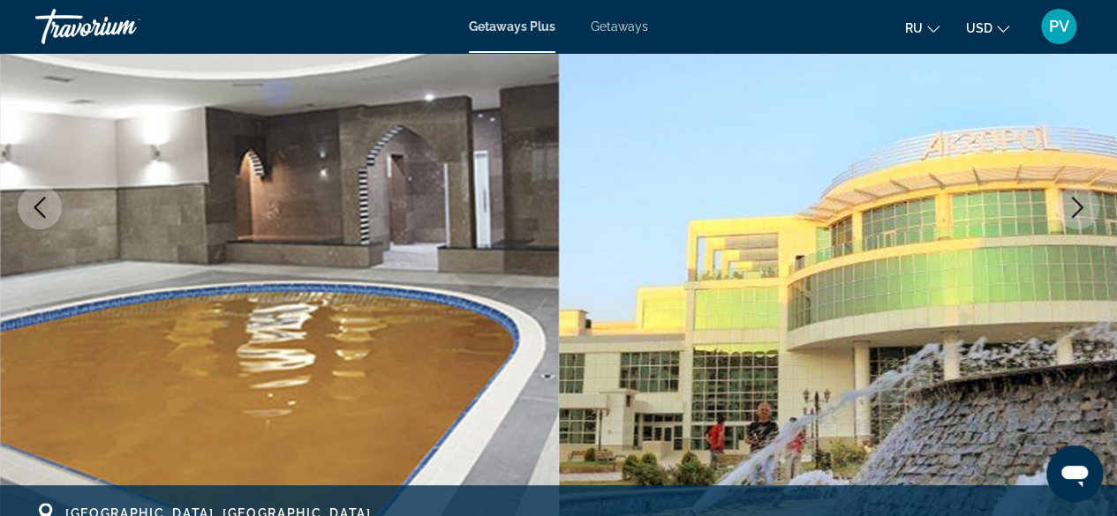
scroll to position [265, 0]
click at [1075, 205] on icon "Next image" at bounding box center [1076, 207] width 21 height 21
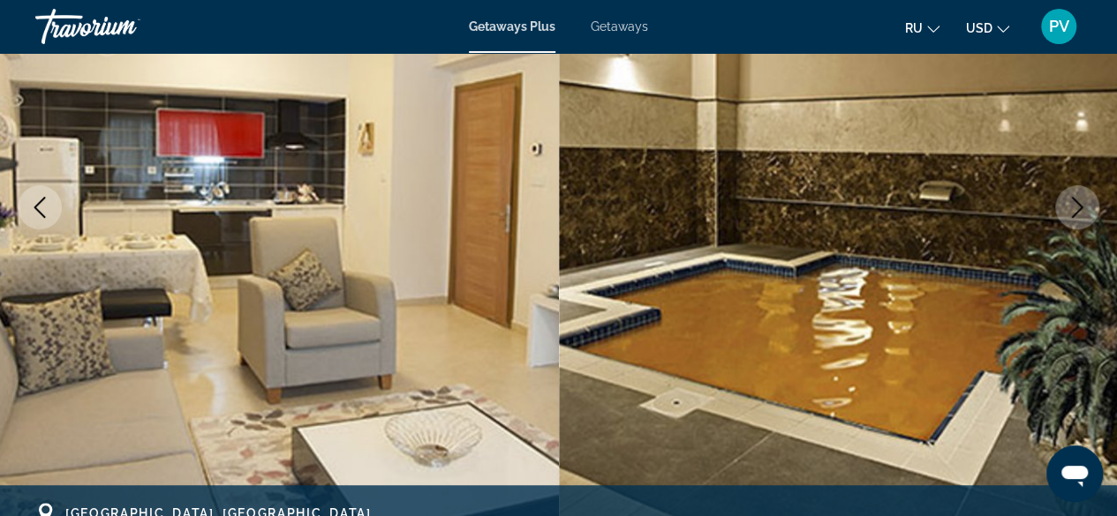
click at [1075, 205] on icon "Next image" at bounding box center [1076, 207] width 21 height 21
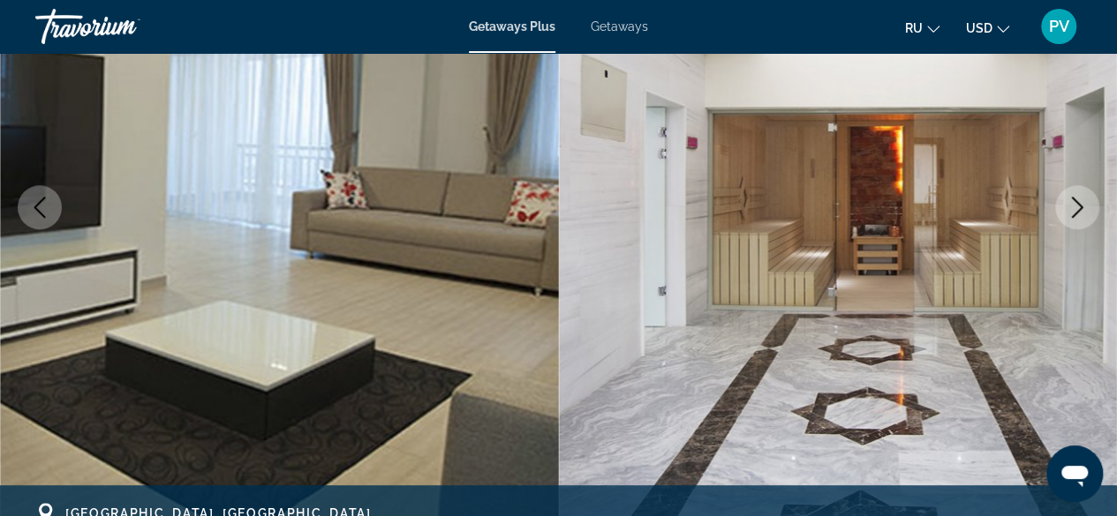
click at [1075, 205] on icon "Next image" at bounding box center [1076, 207] width 21 height 21
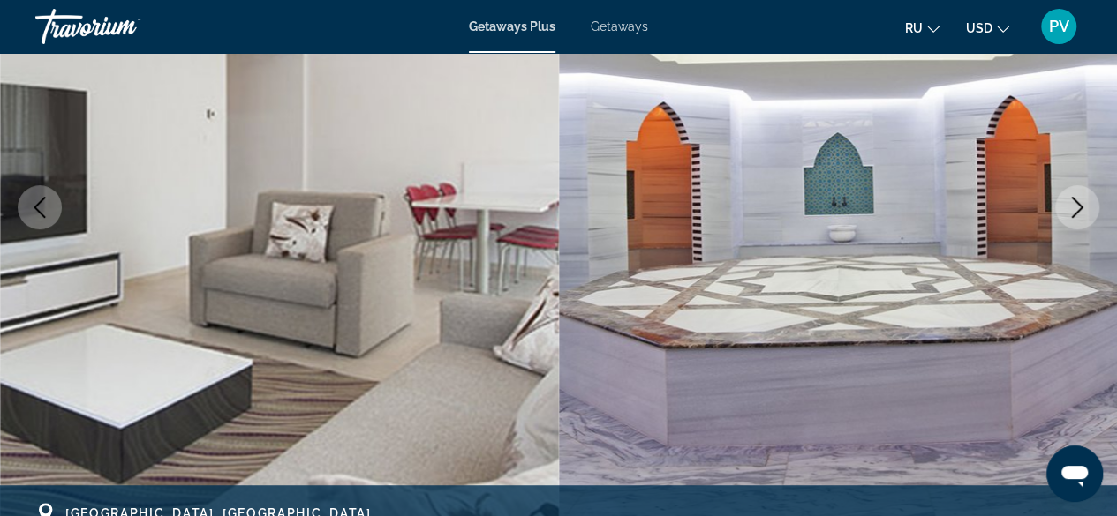
click at [1075, 205] on icon "Next image" at bounding box center [1076, 207] width 21 height 21
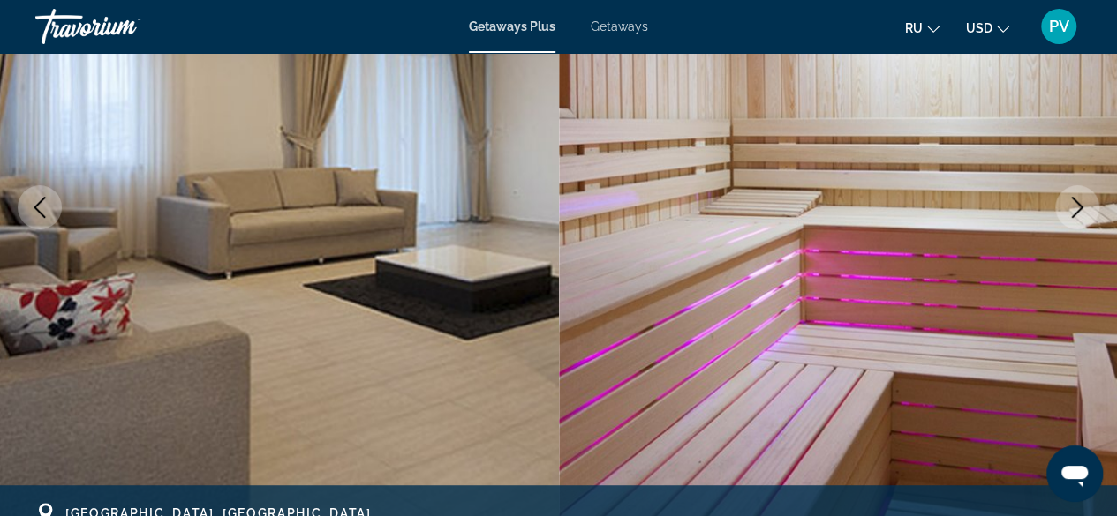
click at [1075, 205] on icon "Next image" at bounding box center [1076, 207] width 21 height 21
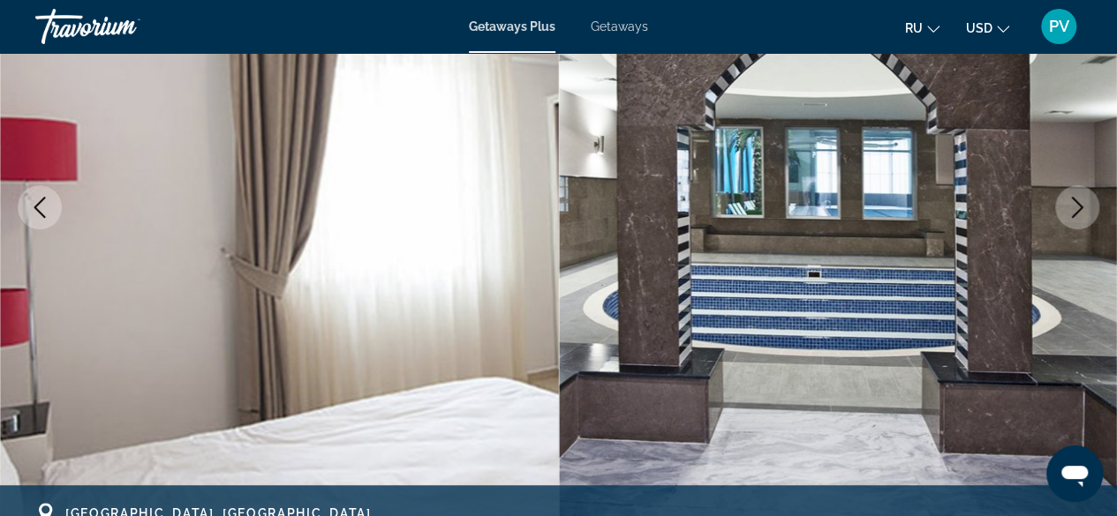
click at [1075, 205] on icon "Next image" at bounding box center [1076, 207] width 21 height 21
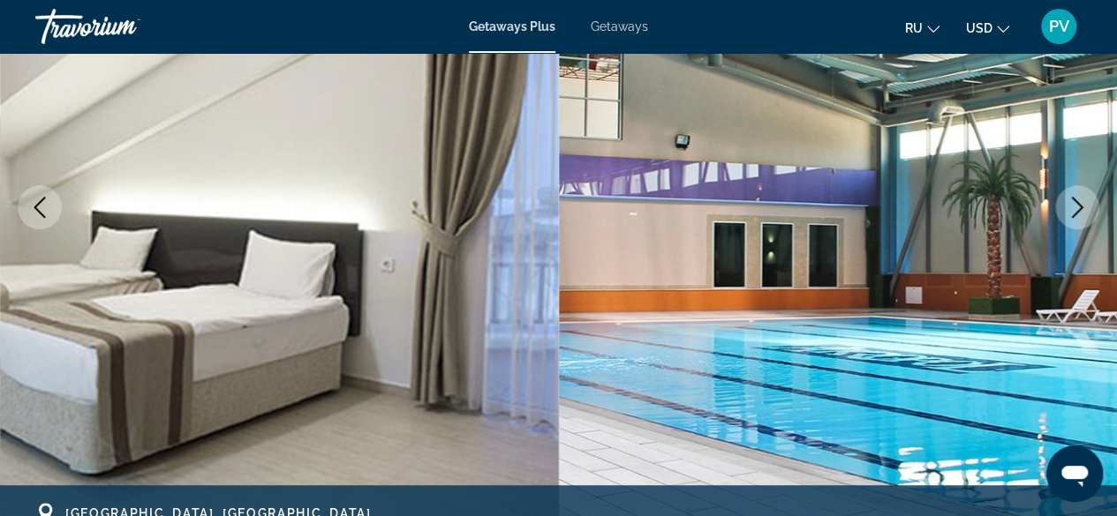
click at [1075, 205] on icon "Next image" at bounding box center [1076, 207] width 21 height 21
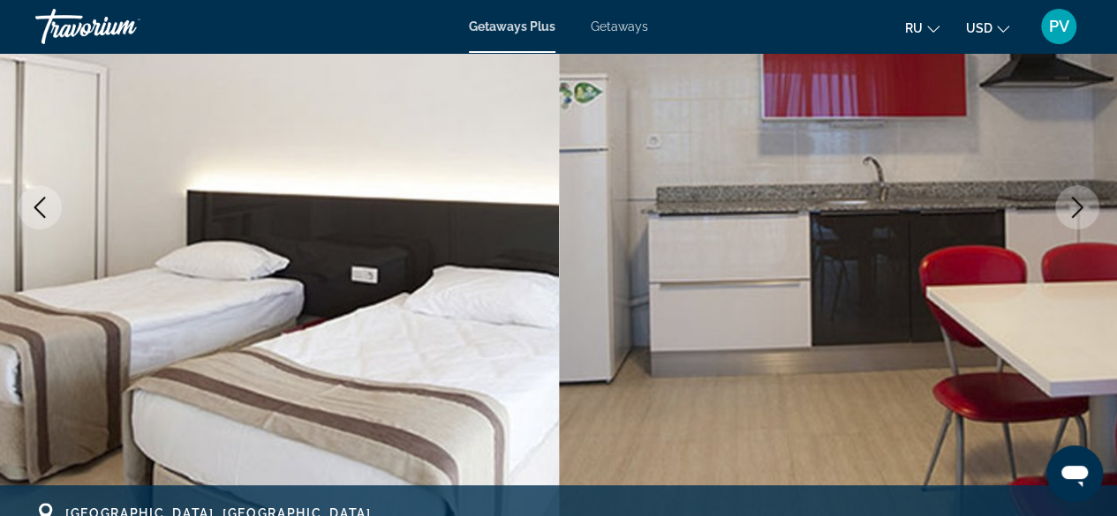
click at [1075, 205] on icon "Next image" at bounding box center [1076, 207] width 21 height 21
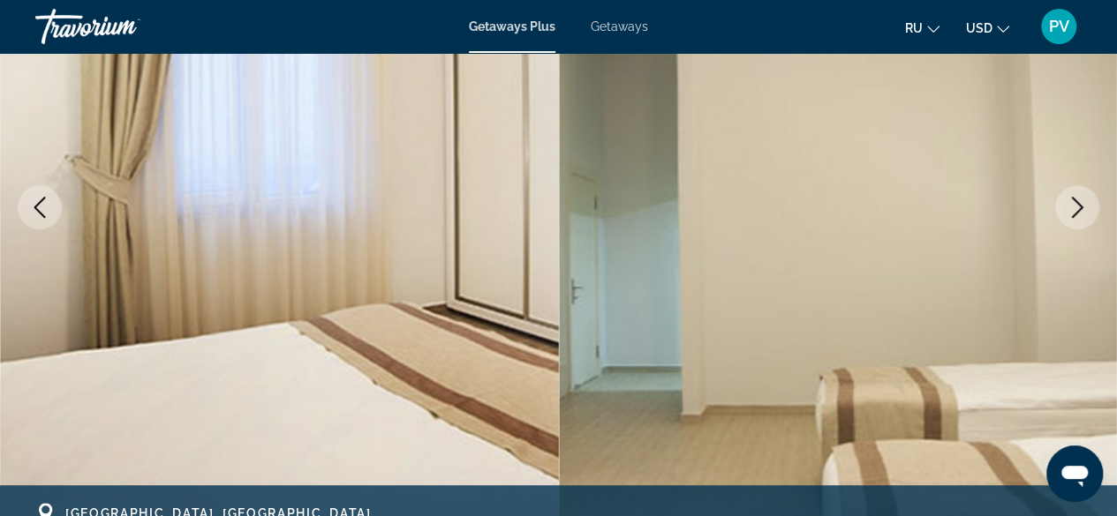
click at [1075, 205] on icon "Next image" at bounding box center [1076, 207] width 21 height 21
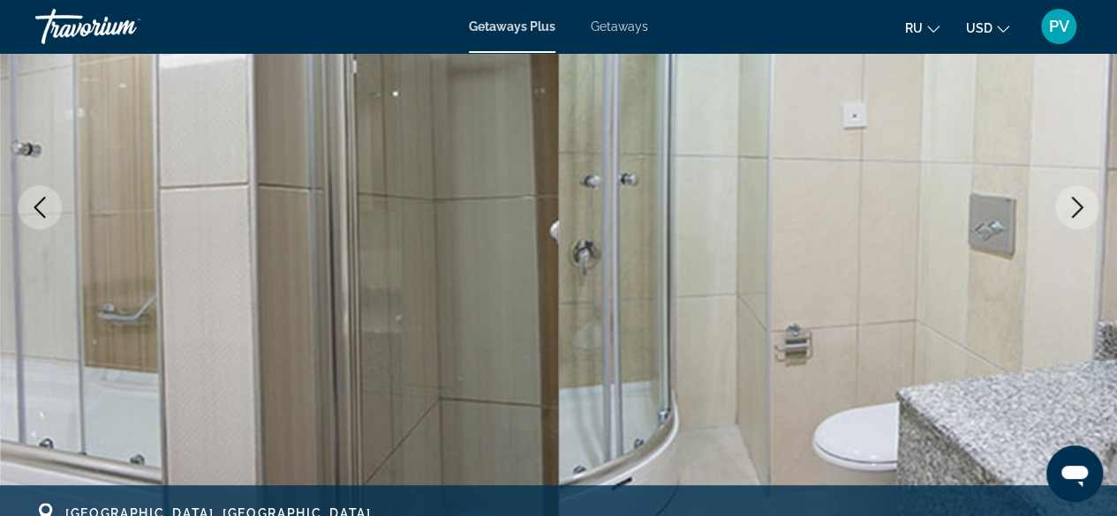
click at [1075, 205] on icon "Next image" at bounding box center [1076, 207] width 21 height 21
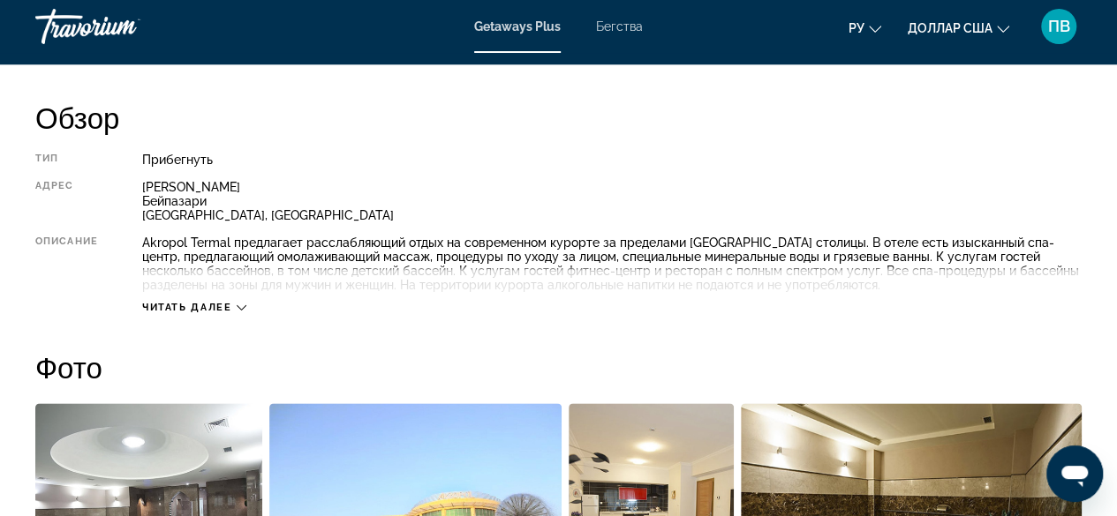
scroll to position [883, 0]
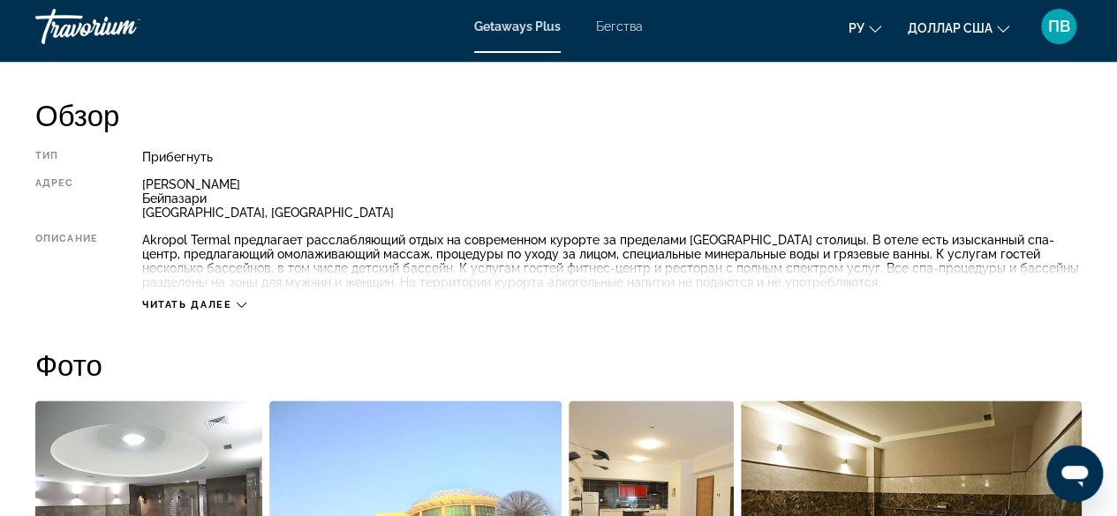
click at [238, 303] on icon "Основное содержание" at bounding box center [242, 305] width 10 height 10
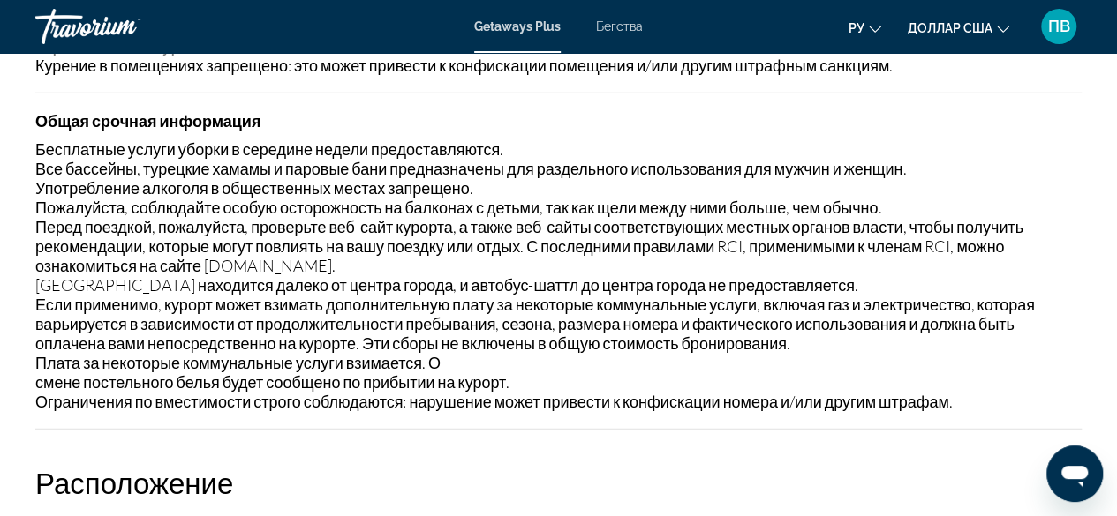
scroll to position [2119, 0]
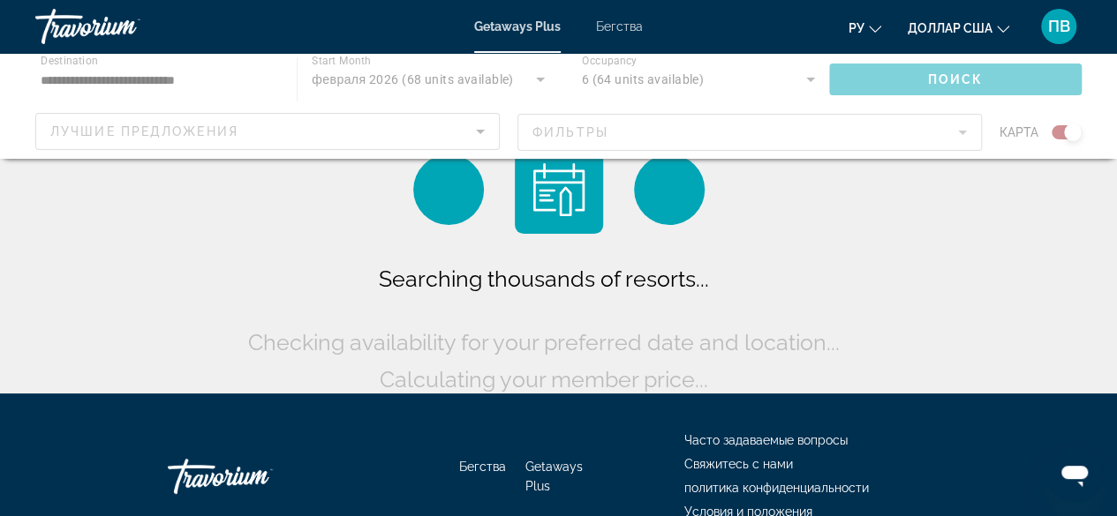
click at [639, 24] on font "Бегства" at bounding box center [619, 26] width 47 height 14
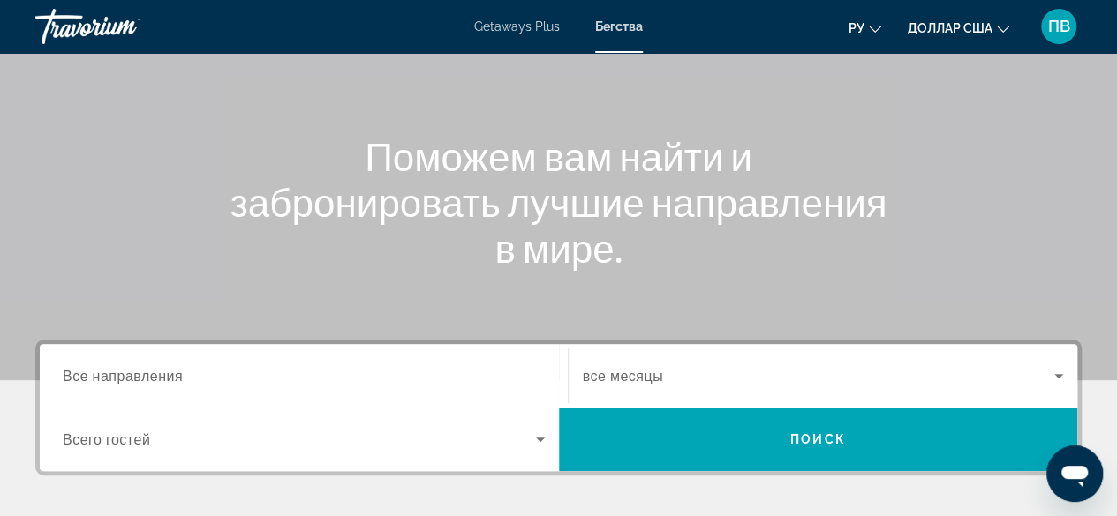
scroll to position [177, 0]
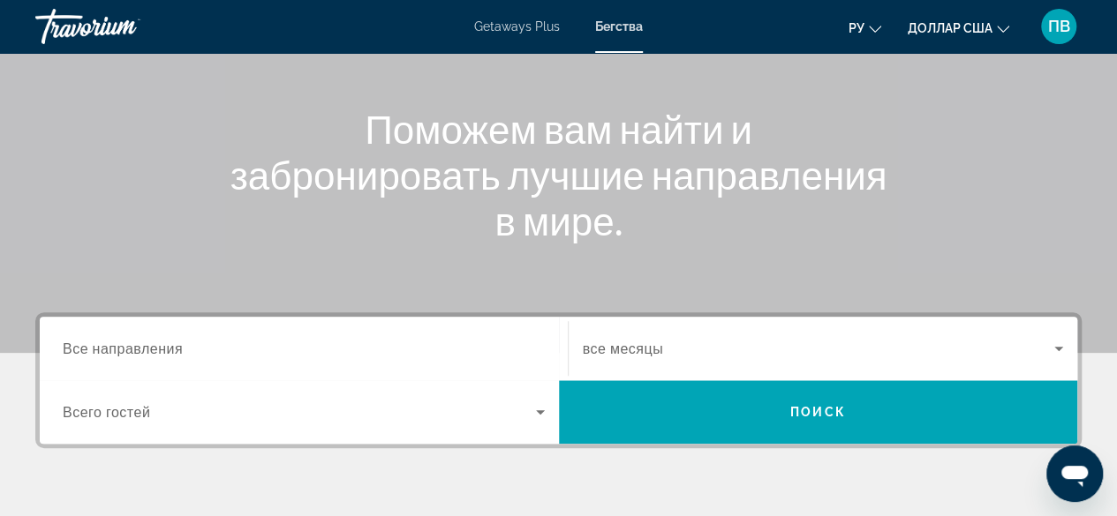
click at [394, 326] on div "Search widget" at bounding box center [304, 349] width 482 height 50
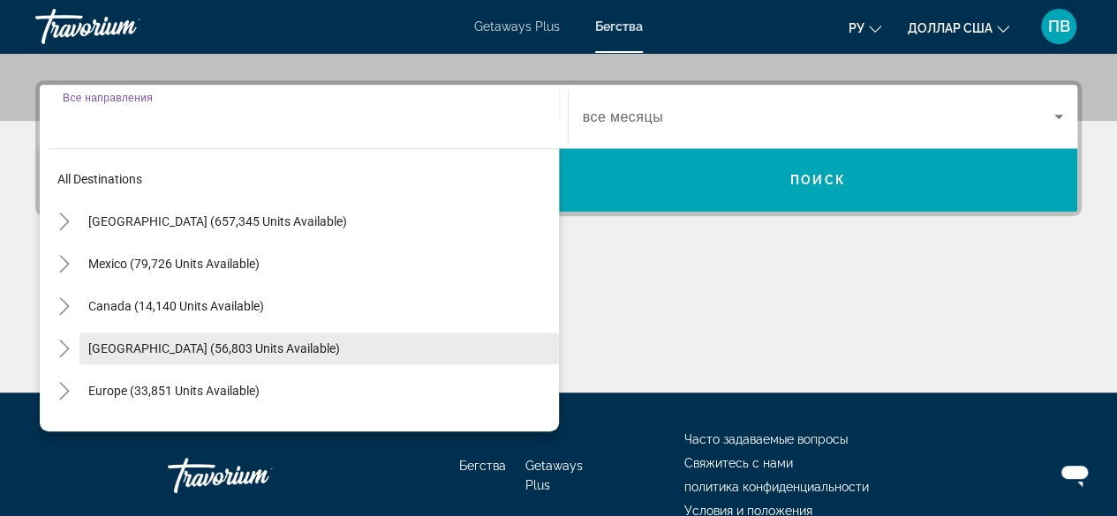
scroll to position [431, 0]
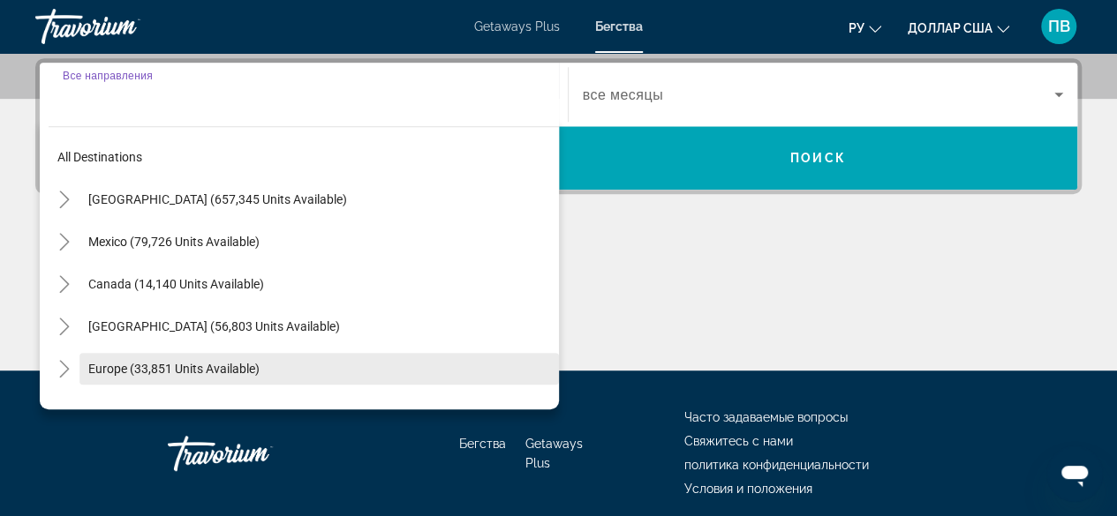
click at [246, 369] on span "Europe (33,851 units available)" at bounding box center [173, 369] width 171 height 14
type input "**********"
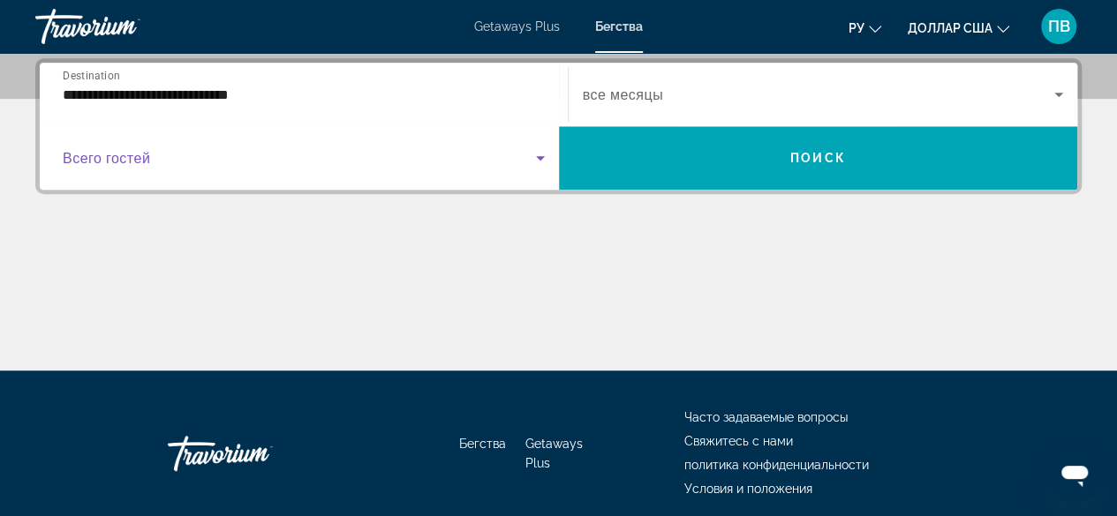
click at [233, 155] on span "Search widget" at bounding box center [299, 157] width 473 height 21
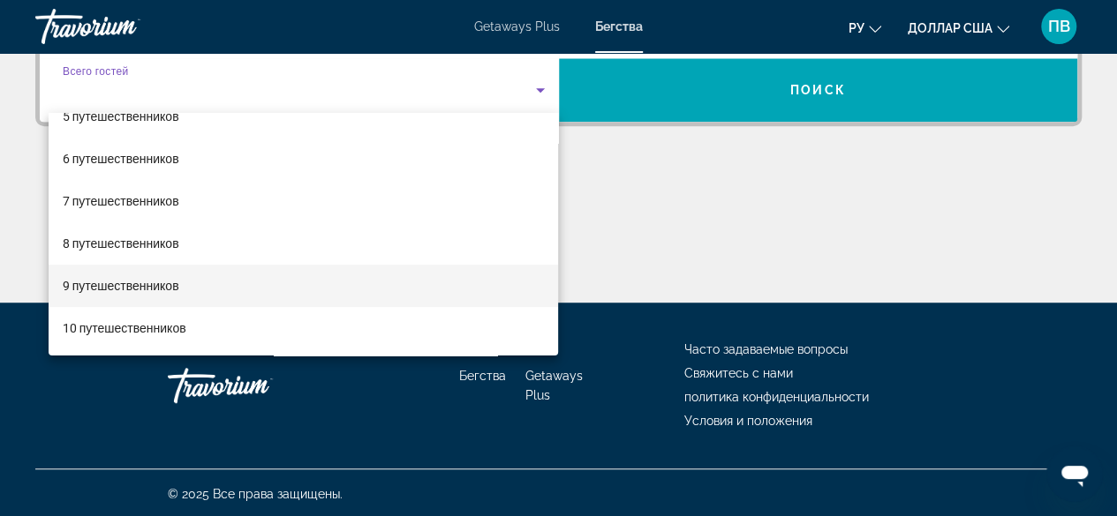
scroll to position [500, 0]
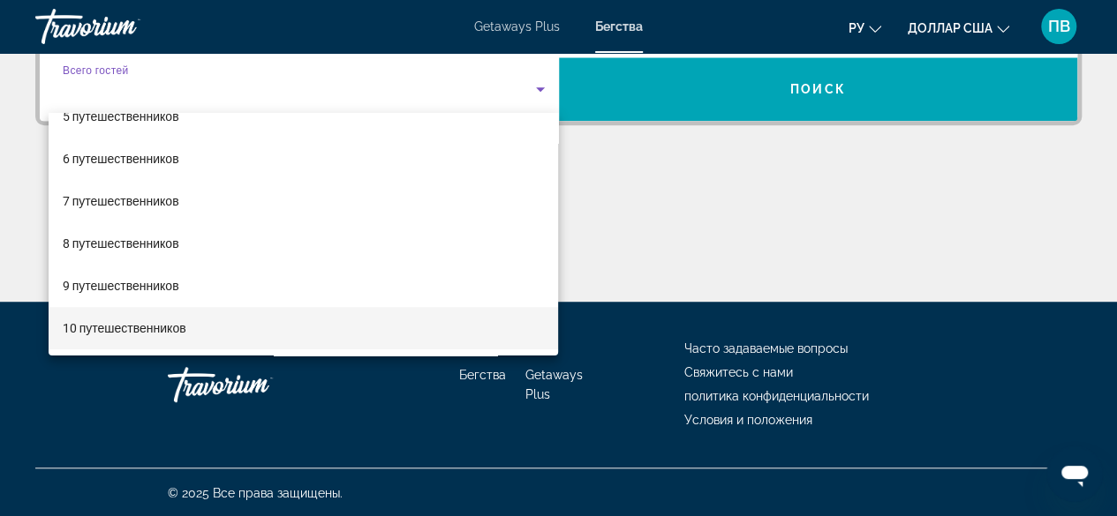
click at [184, 325] on font "10 путешественников" at bounding box center [125, 328] width 124 height 14
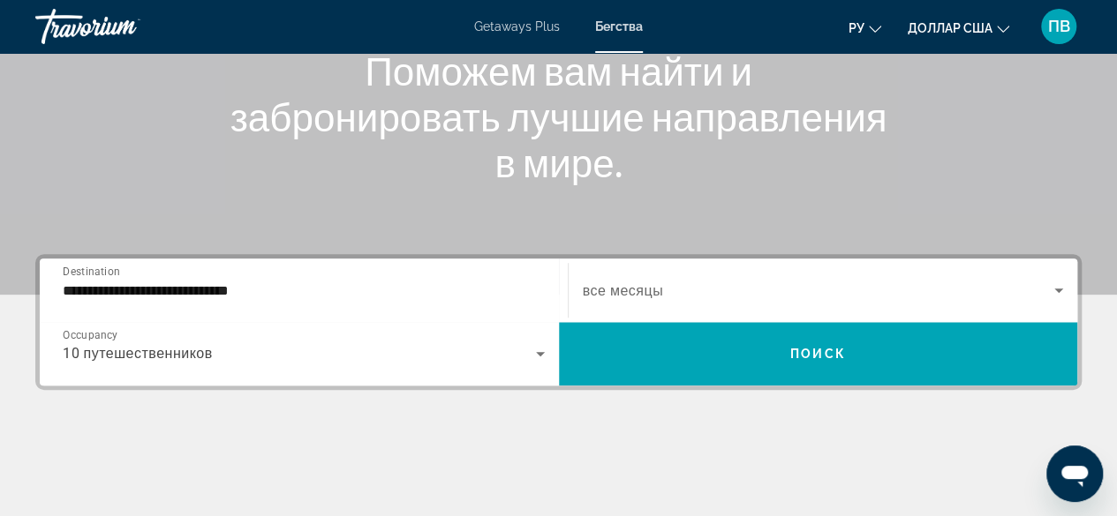
click at [718, 300] on div "Search widget" at bounding box center [823, 290] width 481 height 49
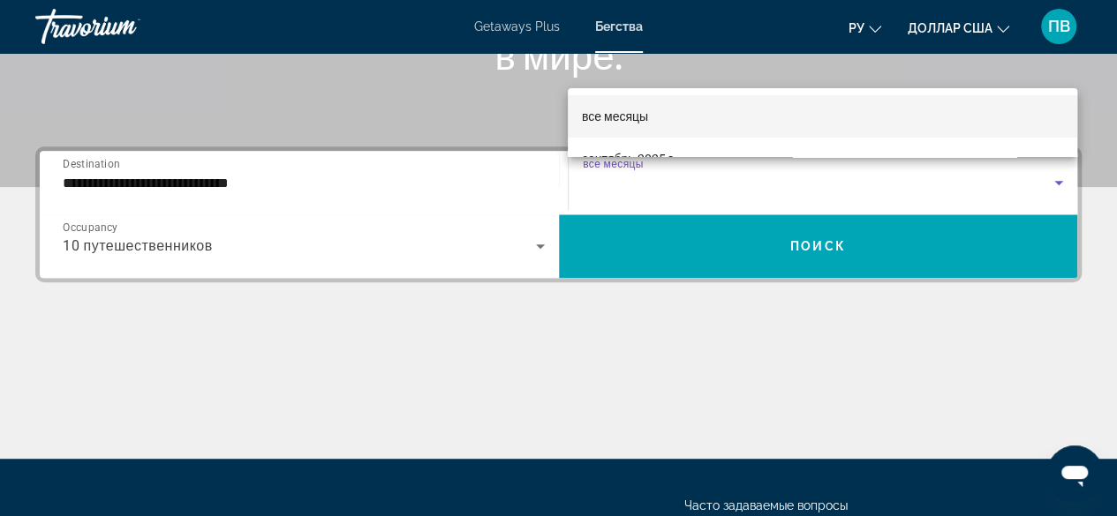
scroll to position [177, 0]
click at [673, 103] on mat-option "декабрь 2025 г." at bounding box center [822, 109] width 509 height 42
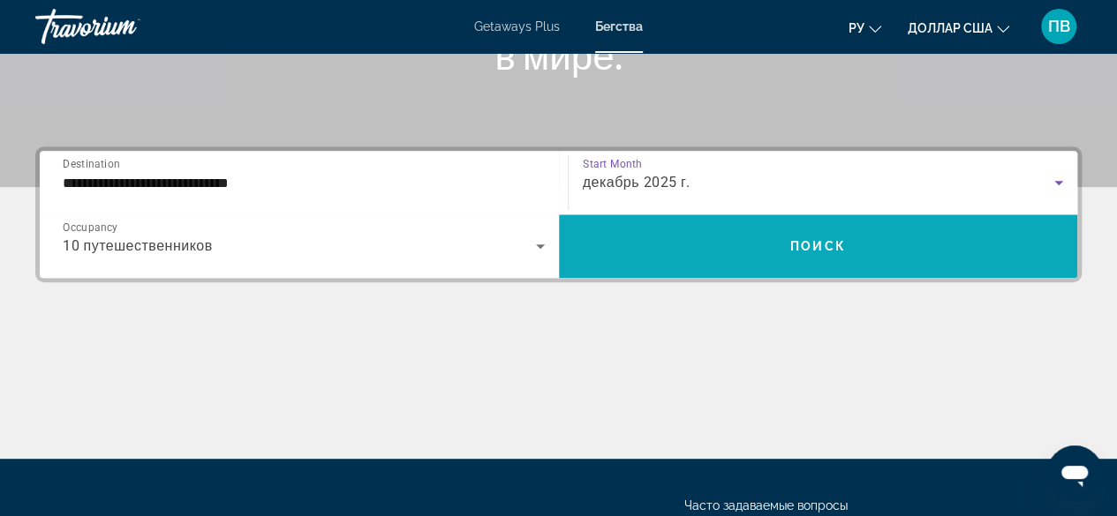
click at [733, 249] on span "Search widget" at bounding box center [818, 246] width 519 height 42
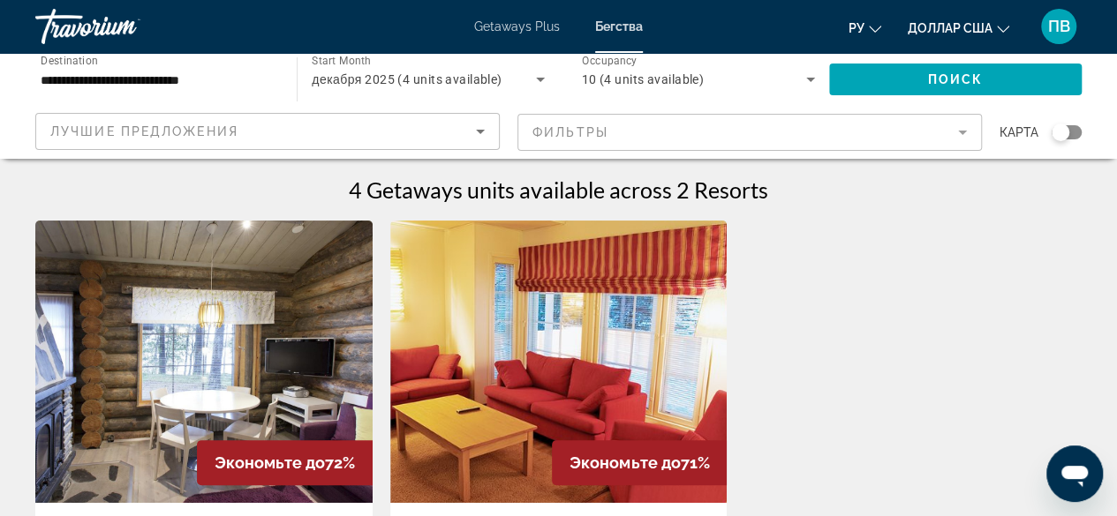
click at [763, 74] on div "10 (4 units available)" at bounding box center [694, 79] width 224 height 21
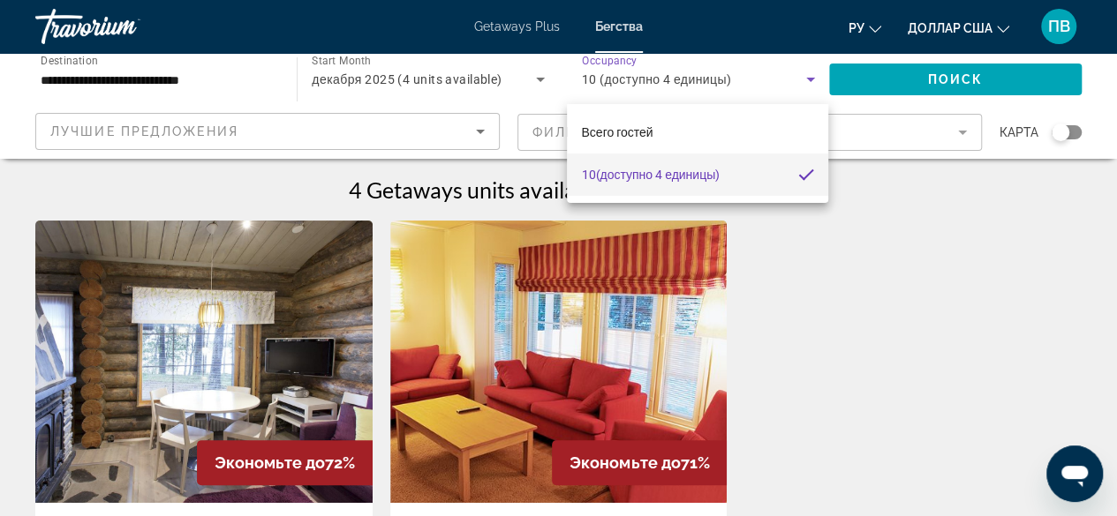
click at [837, 269] on div at bounding box center [558, 258] width 1117 height 516
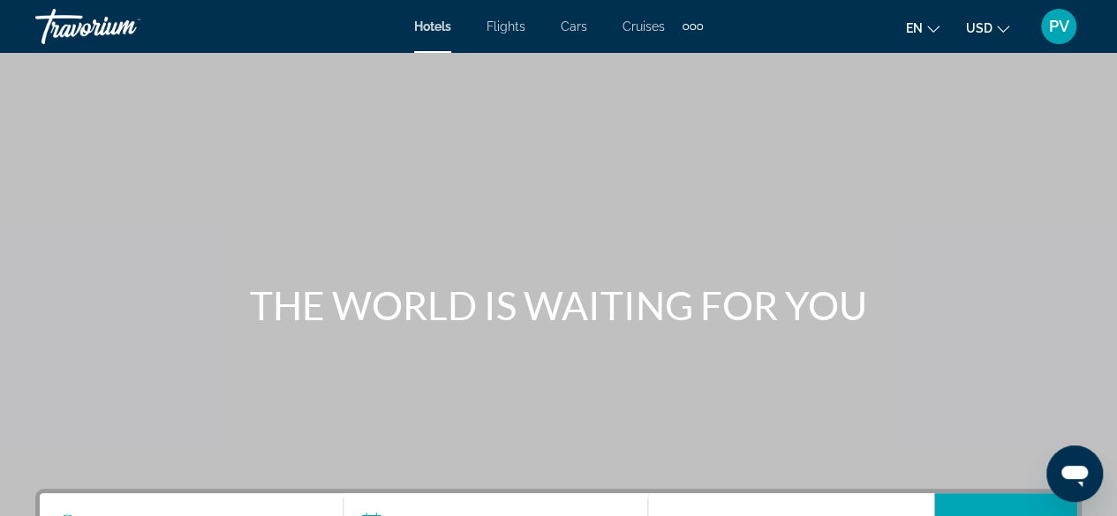
click at [681, 22] on li "Cruises" at bounding box center [644, 26] width 78 height 14
click at [688, 26] on div "Extra navigation items" at bounding box center [685, 27] width 6 height 6
click at [935, 29] on icon "Change language" at bounding box center [933, 29] width 12 height 12
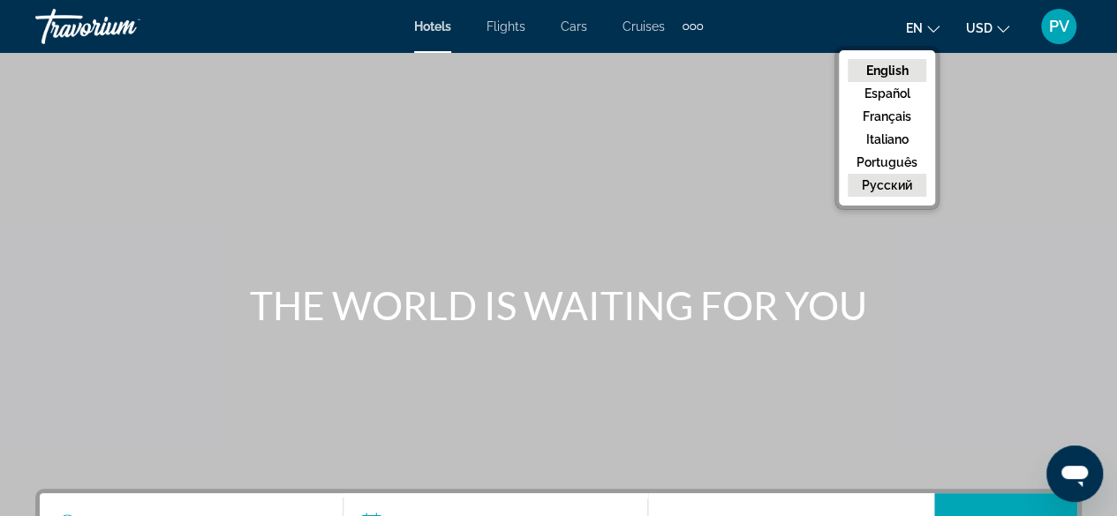
click at [906, 181] on button "русский" at bounding box center [886, 185] width 79 height 23
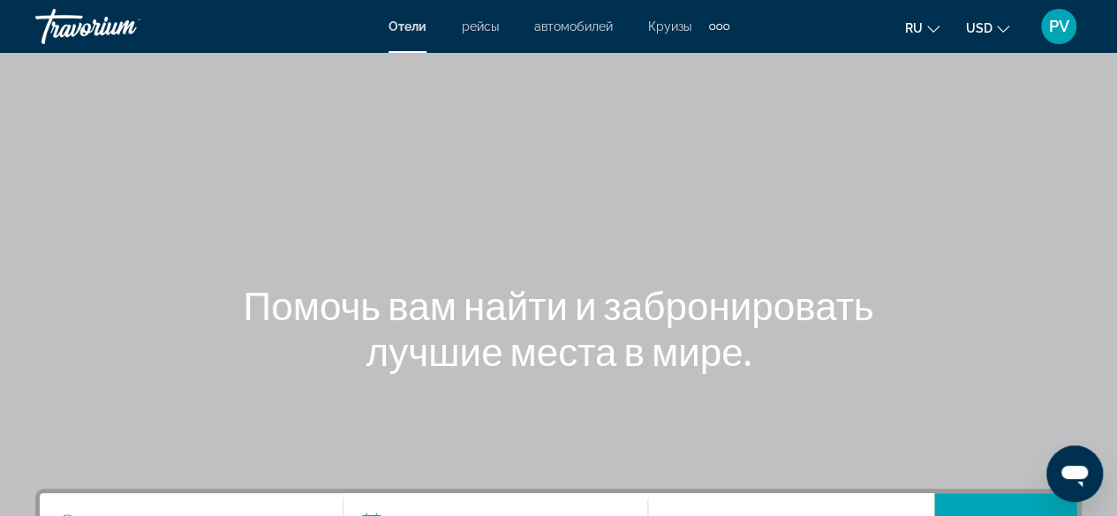
click at [719, 27] on div "Extra navigation items" at bounding box center [719, 27] width 6 height 6
click at [770, 22] on div "ru English Español Français Italiano Português русский USD USD ($) MXN (Mex$) C…" at bounding box center [914, 26] width 335 height 37
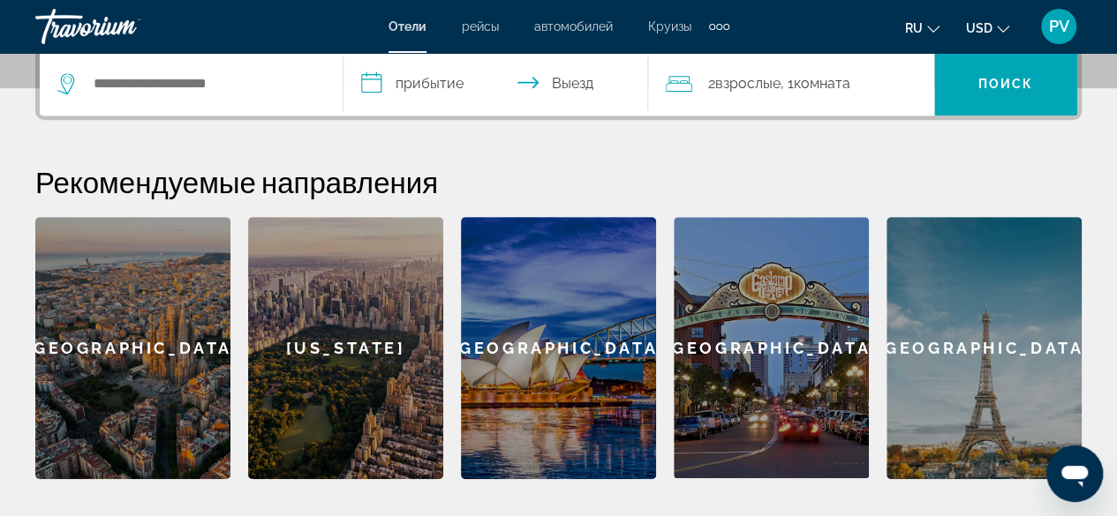
scroll to position [353, 0]
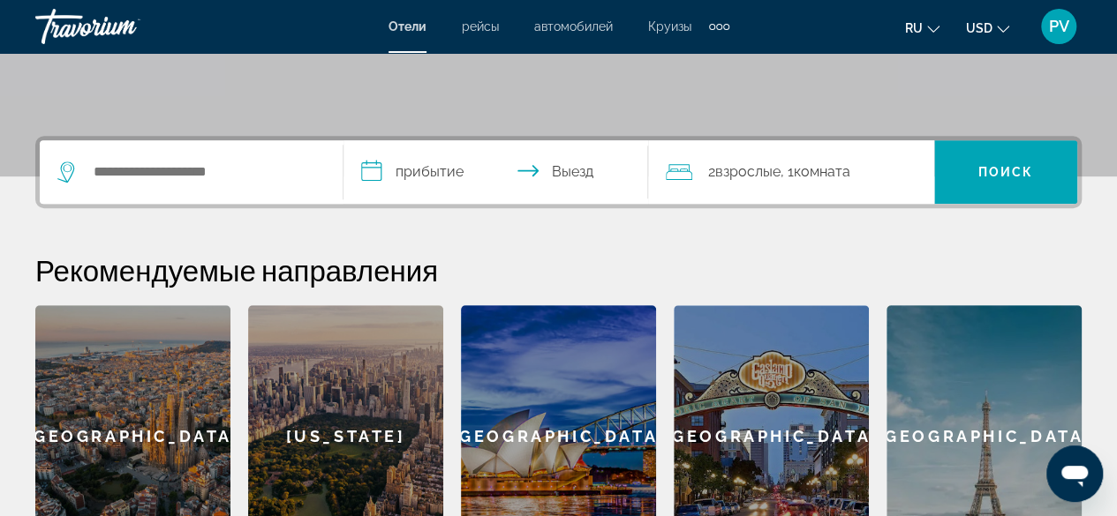
click at [169, 191] on div "Search widget" at bounding box center [190, 172] width 267 height 64
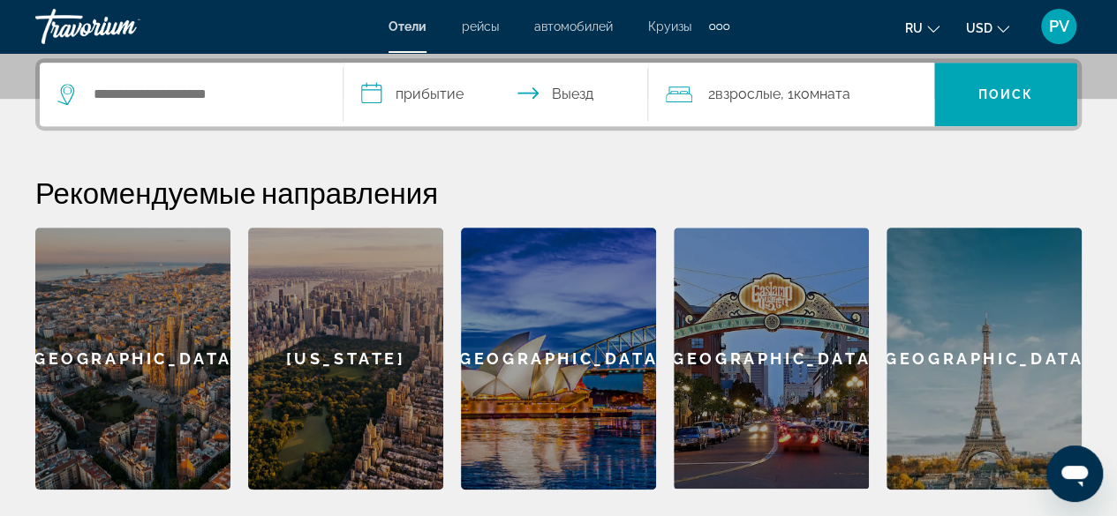
scroll to position [431, 0]
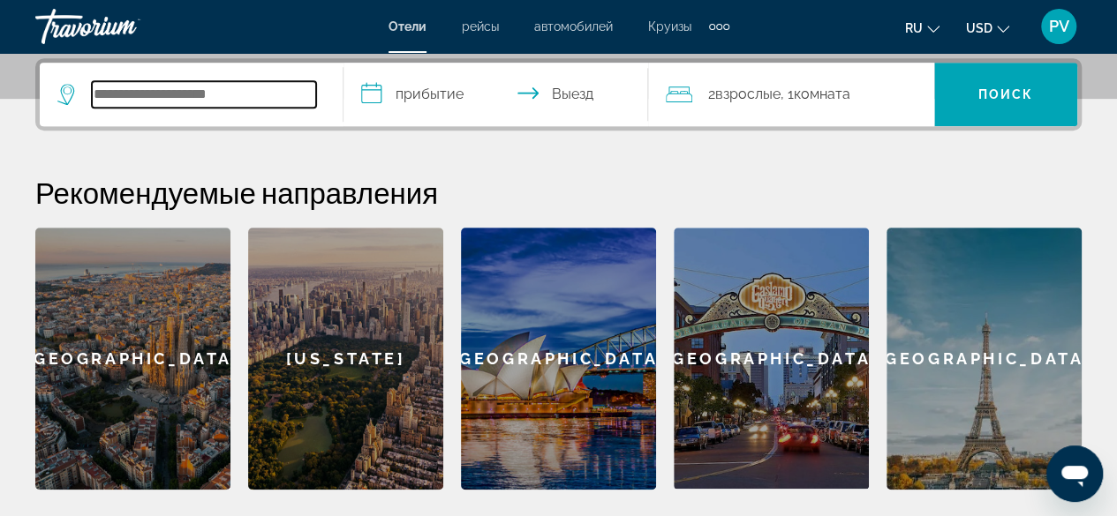
click at [138, 82] on input "Search widget" at bounding box center [204, 94] width 224 height 26
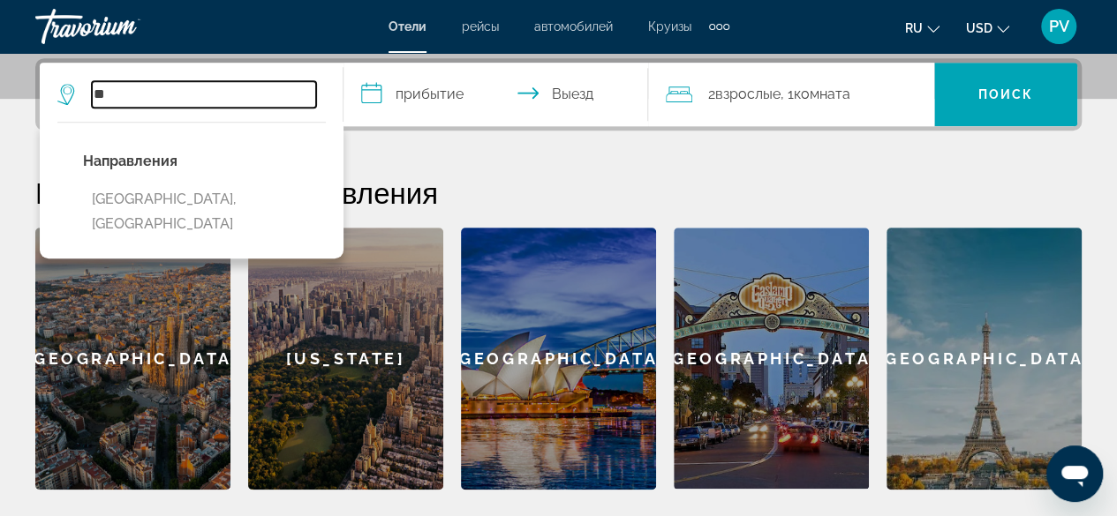
type input "*"
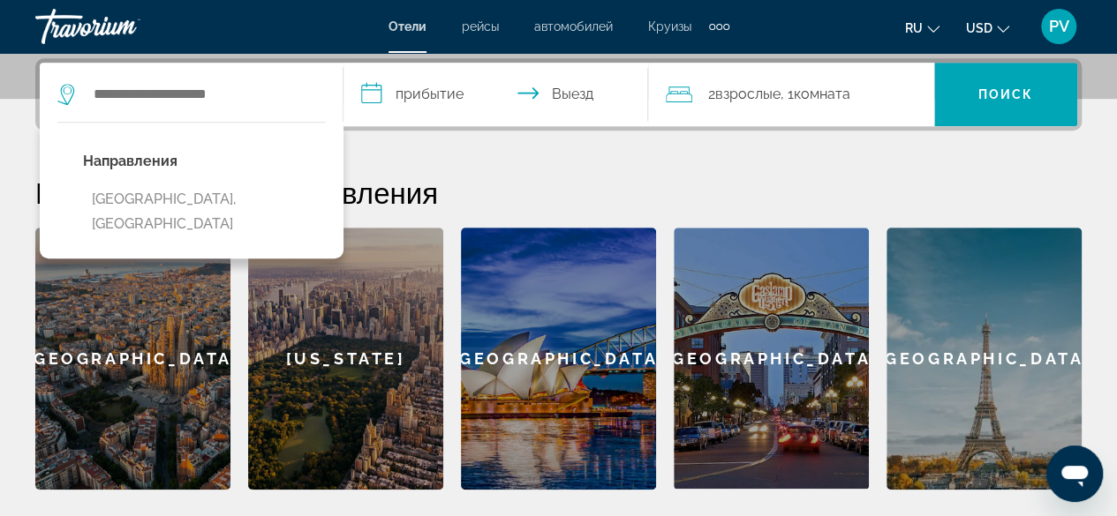
click at [703, 193] on h2 "Рекомендуемые направления" at bounding box center [558, 192] width 1046 height 35
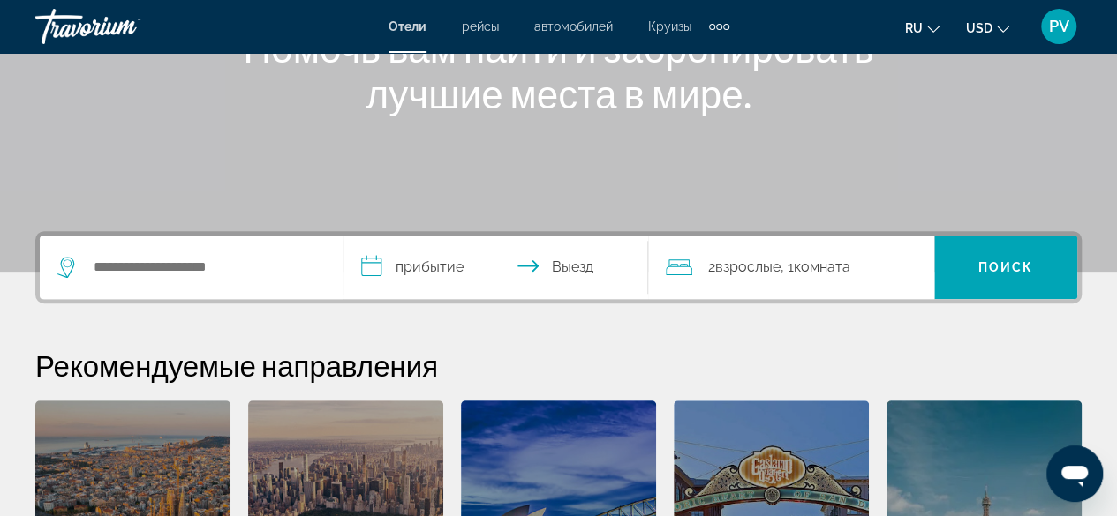
scroll to position [254, 0]
